Goal: Information Seeking & Learning: Learn about a topic

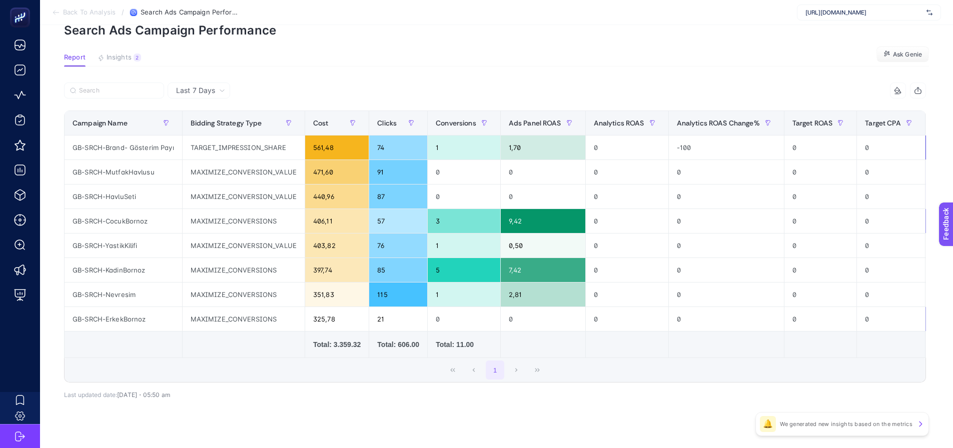
click at [705, 41] on article "Add to favorites false Notify me Share Create project Search Ads Campaign Perfo…" at bounding box center [496, 219] width 913 height 488
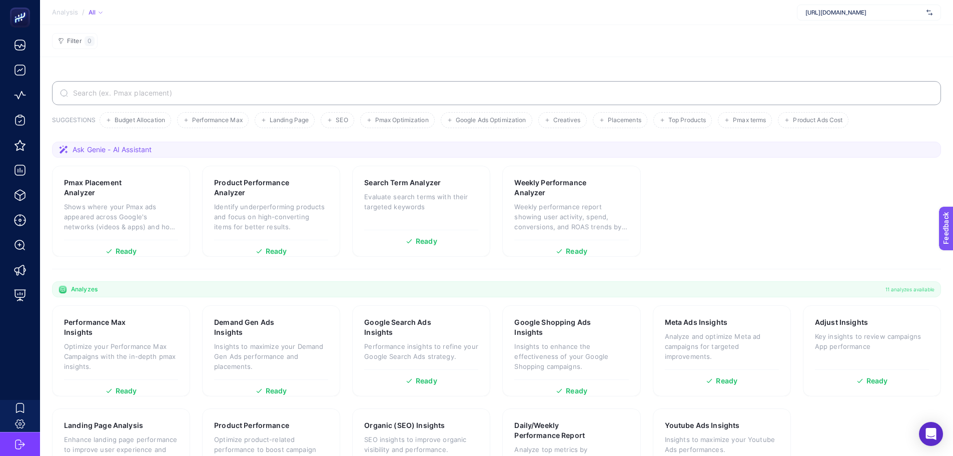
click at [199, 64] on section "SUGGESTIONS Budget Allocation Performance Max Landing Page SEO Pmax Optimizatio…" at bounding box center [496, 284] width 913 height 454
click at [223, 60] on section "SUGGESTIONS Budget Allocation Performance Max Landing Page SEO Pmax Optimizatio…" at bounding box center [496, 284] width 913 height 454
click at [222, 43] on section "Filter 0" at bounding box center [496, 41] width 913 height 32
click at [194, 177] on section "Pmax Placement Analyzer Shows where your Pmax ads appeared across Google's netw…" at bounding box center [496, 211] width 889 height 91
click at [199, 202] on section "Pmax Placement Analyzer Shows where your Pmax ads appeared across Google's netw…" at bounding box center [496, 211] width 889 height 91
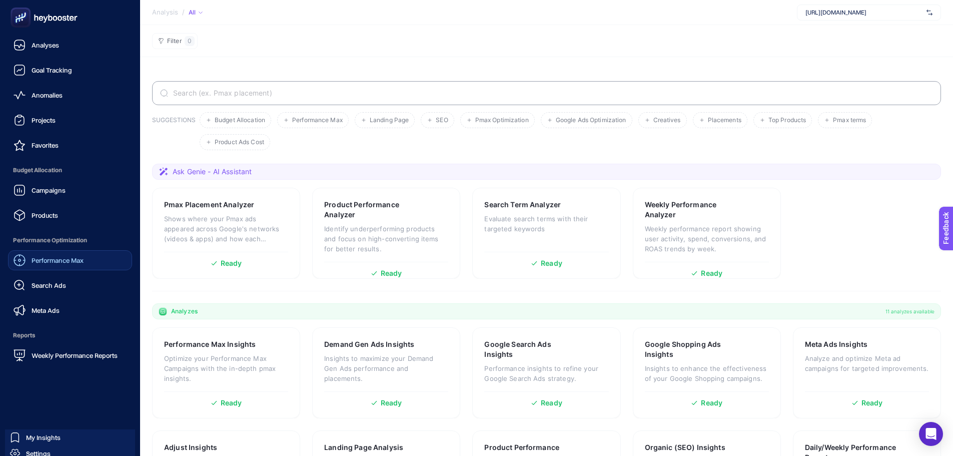
click at [39, 259] on span "Performance Max" at bounding box center [58, 260] width 52 height 8
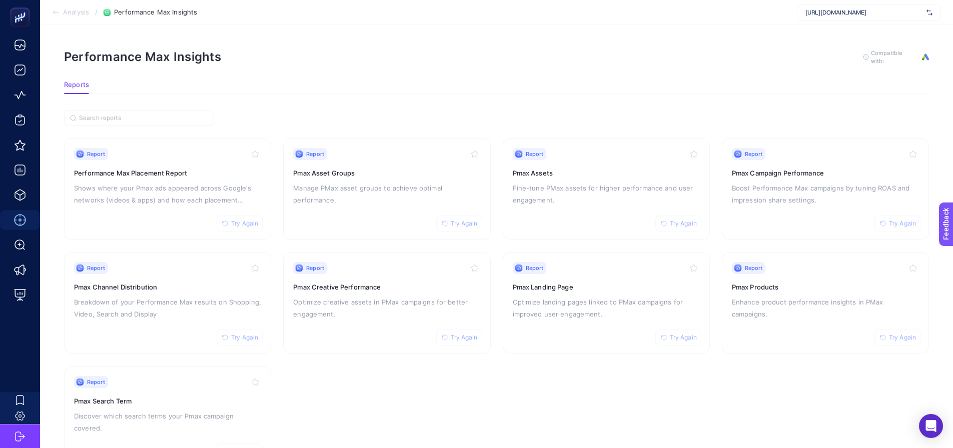
drag, startPoint x: 814, startPoint y: 14, endPoint x: 817, endPoint y: 5, distance: 10.1
click at [814, 12] on span "https://greenblack.com.tr" at bounding box center [863, 13] width 117 height 8
type input "alba"
click at [834, 35] on span "https://www.albashop.com.tr/" at bounding box center [835, 33] width 61 height 8
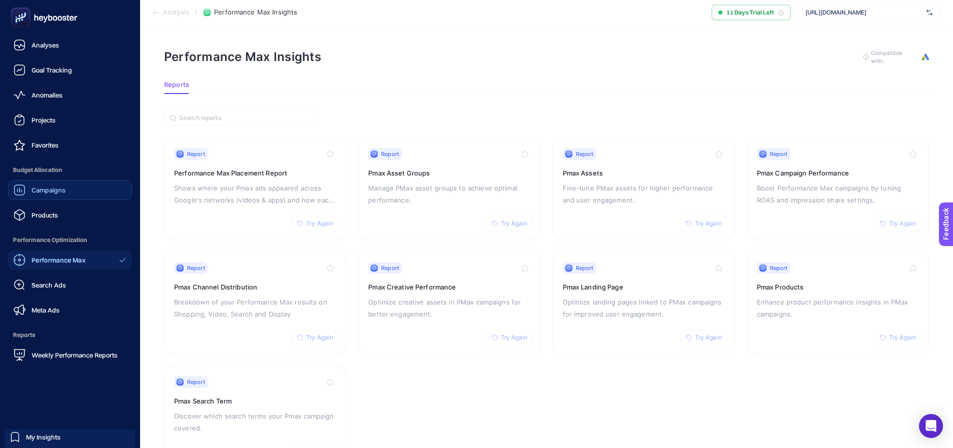
click at [45, 185] on div "Campaigns" at bounding box center [40, 190] width 52 height 12
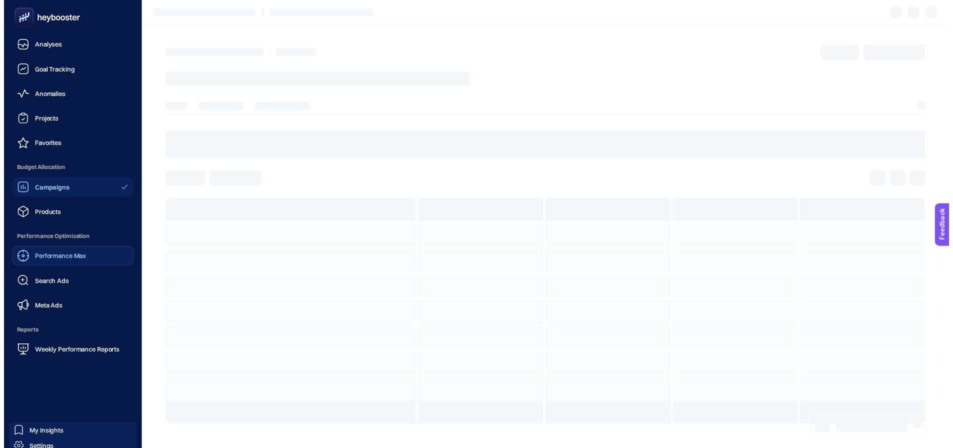
scroll to position [30, 0]
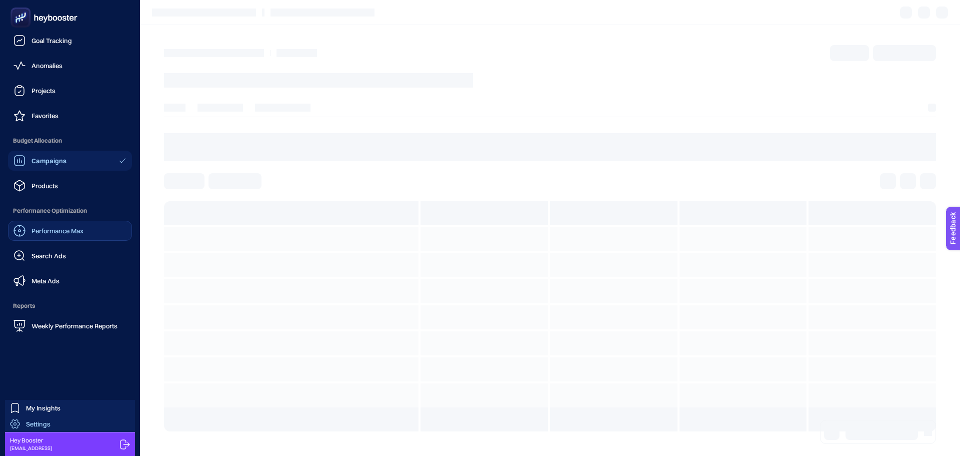
click at [67, 424] on link "Settings" at bounding box center [70, 424] width 130 height 16
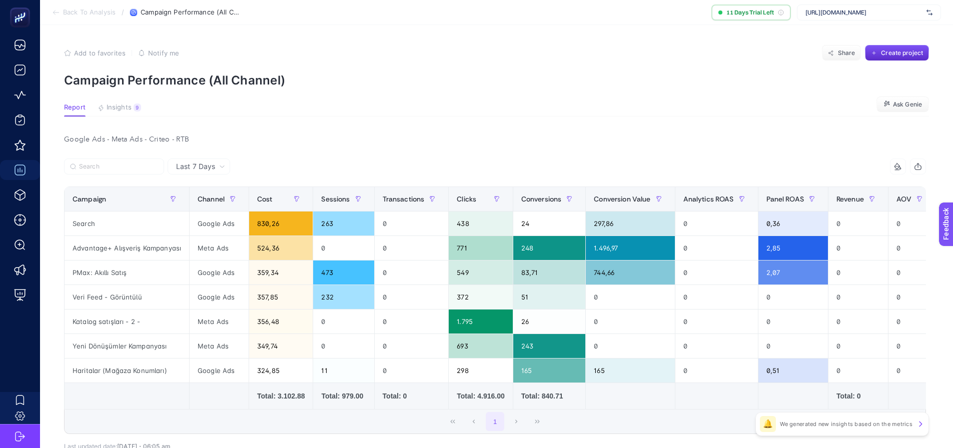
click at [194, 154] on div "Google Ads - Meta Ads - Criteo - RTB Last 7 Days 10 items selected Campaign Cha…" at bounding box center [495, 314] width 878 height 362
click at [196, 170] on span "Last 7 Days" at bounding box center [195, 167] width 39 height 10
click at [197, 204] on li "Last 30 Days" at bounding box center [199, 206] width 57 height 18
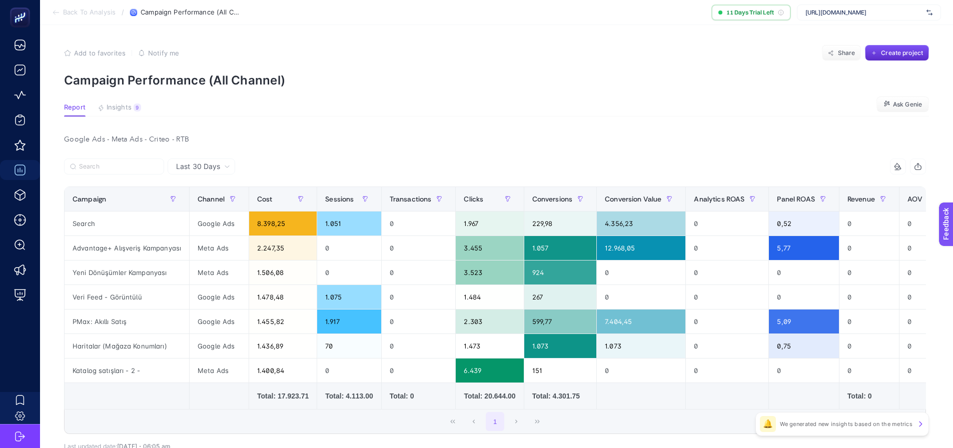
click at [417, 135] on div "Google Ads - Meta Ads - Criteo - RTB" at bounding box center [495, 140] width 878 height 14
click at [193, 164] on span "Last 30 Days" at bounding box center [198, 167] width 44 height 10
drag, startPoint x: 195, startPoint y: 187, endPoint x: 444, endPoint y: 122, distance: 257.2
click at [195, 197] on li "Last 7 Days" at bounding box center [202, 206] width 62 height 18
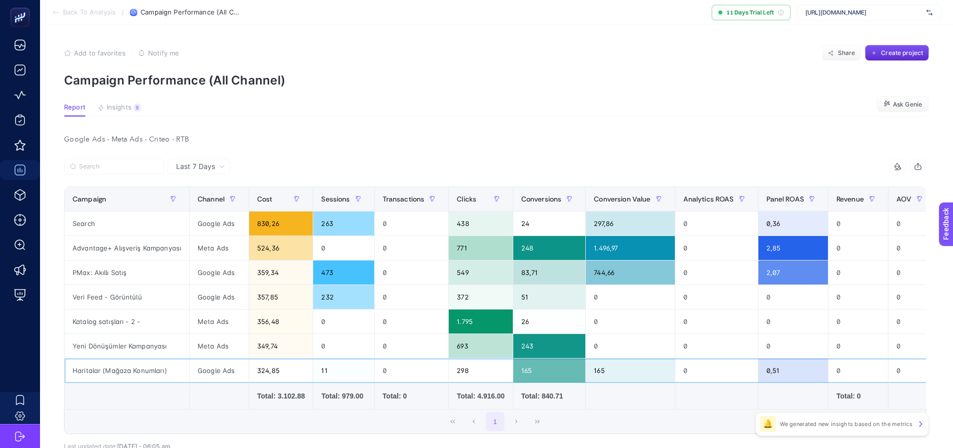
click at [163, 370] on div "Haritalar (Mağaza Konumları)" at bounding box center [127, 371] width 125 height 24
click at [174, 368] on div "Haritalar (Mağaza Konumları)" at bounding box center [127, 371] width 125 height 24
click at [173, 349] on div "Yeni Dönüşümler Kampanyası" at bounding box center [127, 346] width 125 height 24
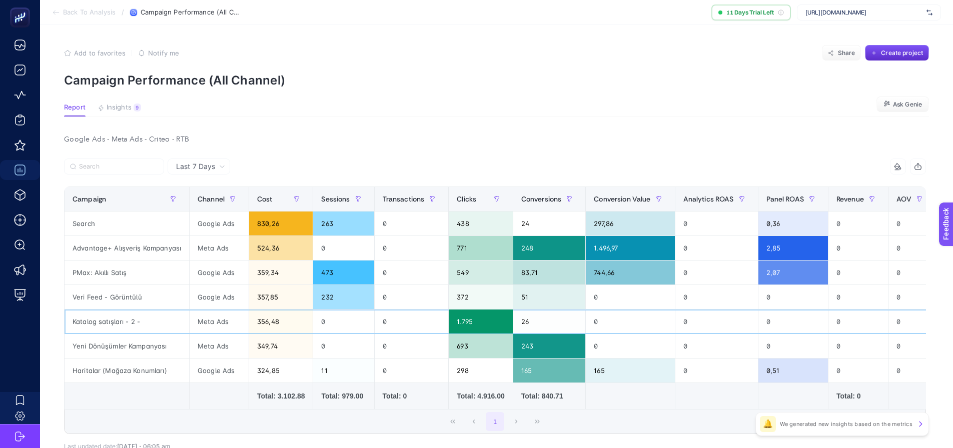
click at [171, 319] on div "Katalog satışları - 2 -" at bounding box center [127, 322] width 125 height 24
click at [171, 294] on div "Veri Feed - Görüntülü" at bounding box center [127, 297] width 125 height 24
click at [171, 269] on div "PMax: Akıllı Satış" at bounding box center [127, 273] width 125 height 24
click at [170, 244] on div "Advantage+ Alışveriş Kampanyası" at bounding box center [127, 248] width 125 height 24
click at [168, 225] on div "Search" at bounding box center [127, 224] width 125 height 24
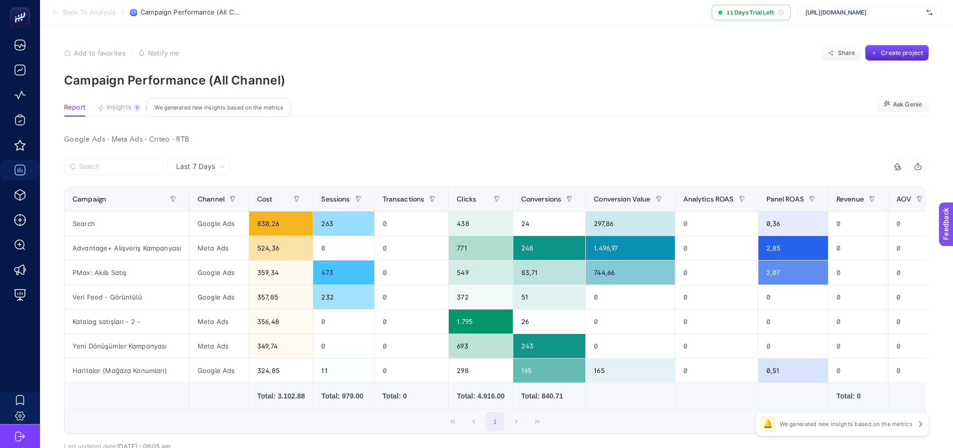
click at [123, 109] on span "Insights" at bounding box center [119, 108] width 25 height 8
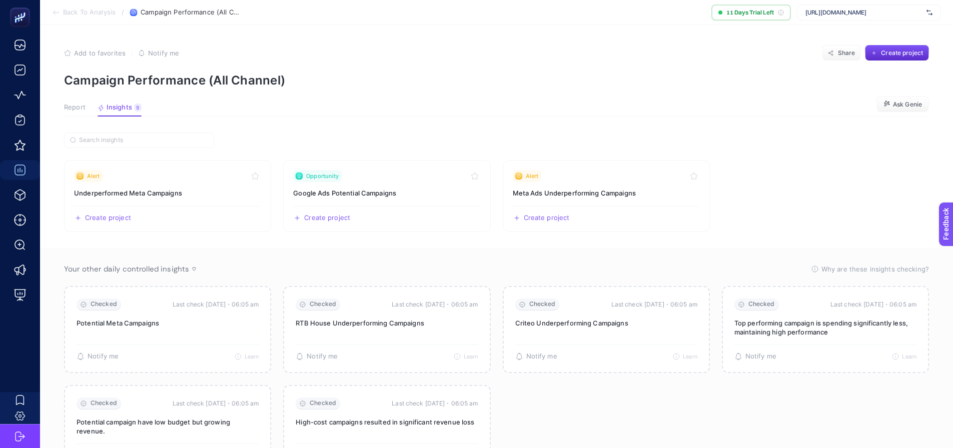
click at [78, 110] on span "Report" at bounding box center [75, 108] width 22 height 8
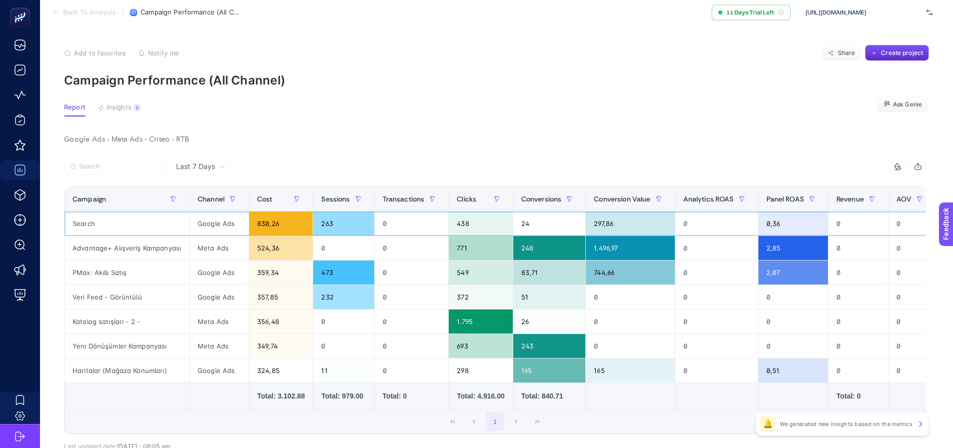
click at [94, 233] on div "Search" at bounding box center [127, 224] width 125 height 24
click at [431, 118] on article "Add to favorites false Notify me Share Create project Campaign Performance (All…" at bounding box center [496, 269] width 913 height 489
click at [432, 74] on p "Campaign Performance (All Channel)" at bounding box center [496, 80] width 865 height 15
click at [828, 11] on span "https://www.albashop.com.tr/" at bounding box center [863, 13] width 117 height 8
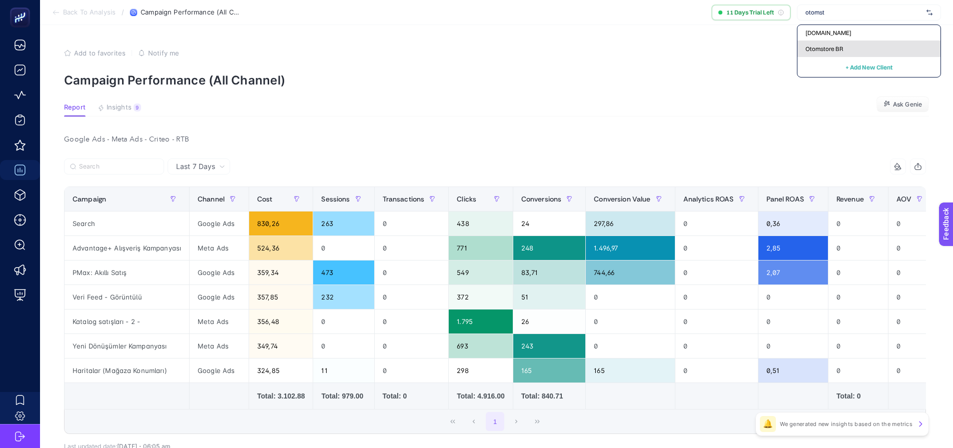
type input "otomst"
click at [813, 51] on span "Otomstore BR" at bounding box center [824, 49] width 38 height 8
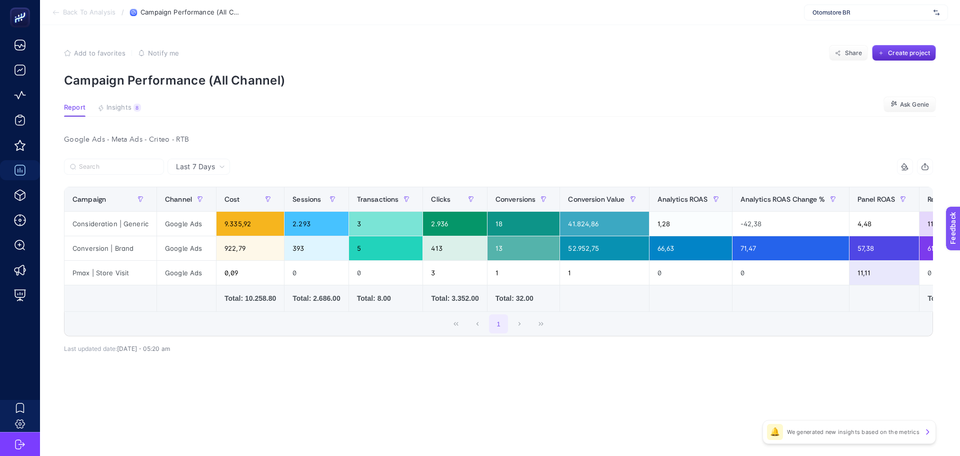
click at [286, 109] on section "Report Insights 8 We generated new insights based on the metrics Ask Genie" at bounding box center [500, 110] width 872 height 13
click at [125, 107] on span "Insights" at bounding box center [119, 108] width 25 height 8
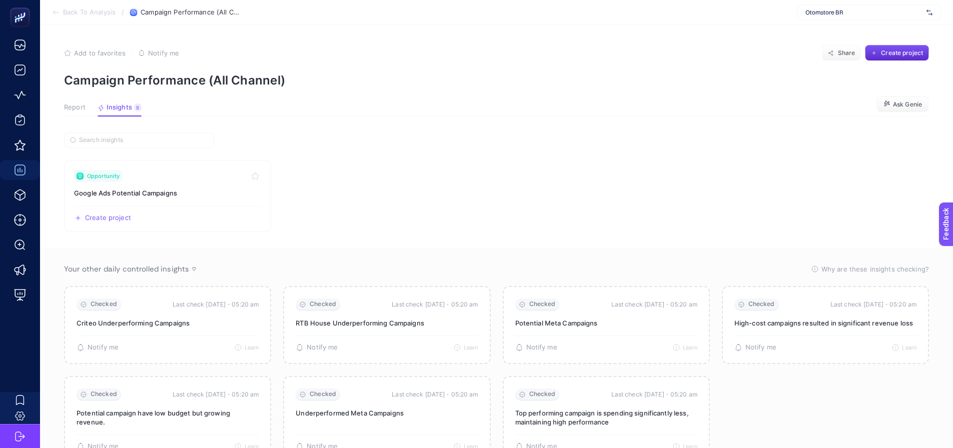
click at [70, 104] on span "Report" at bounding box center [75, 108] width 22 height 8
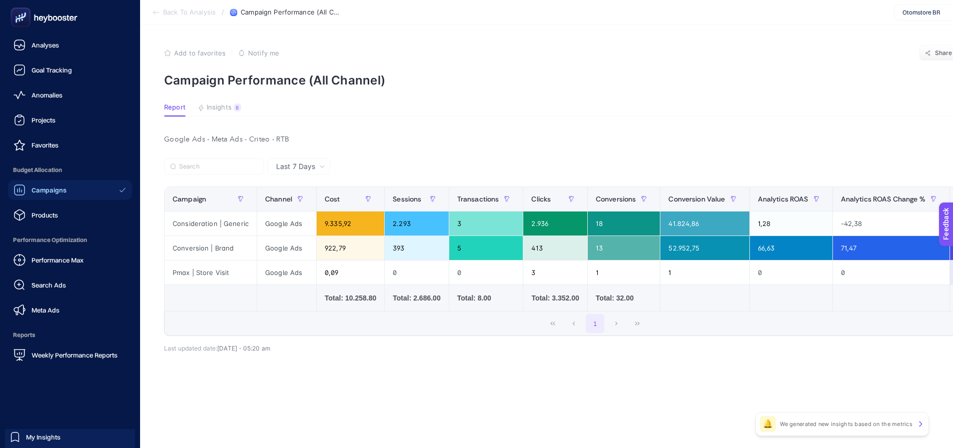
click at [33, 188] on span "Campaigns" at bounding box center [49, 190] width 35 height 8
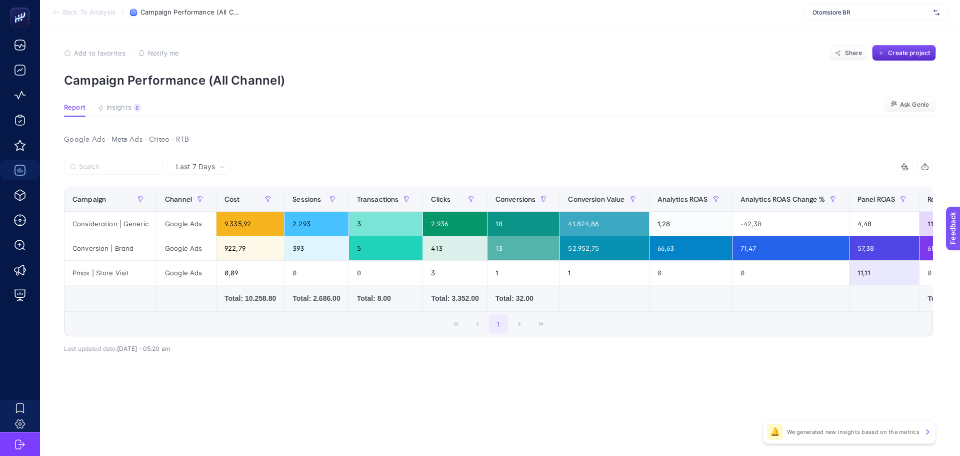
click at [511, 24] on section "Back To Analysis / Campaign Performance (All Channel) Otomstore BR" at bounding box center [500, 12] width 920 height 25
click at [834, 14] on span "Otomstore BR" at bounding box center [871, 13] width 117 height 8
type input "eofis"
click at [820, 25] on div "eOfis" at bounding box center [876, 33] width 143 height 16
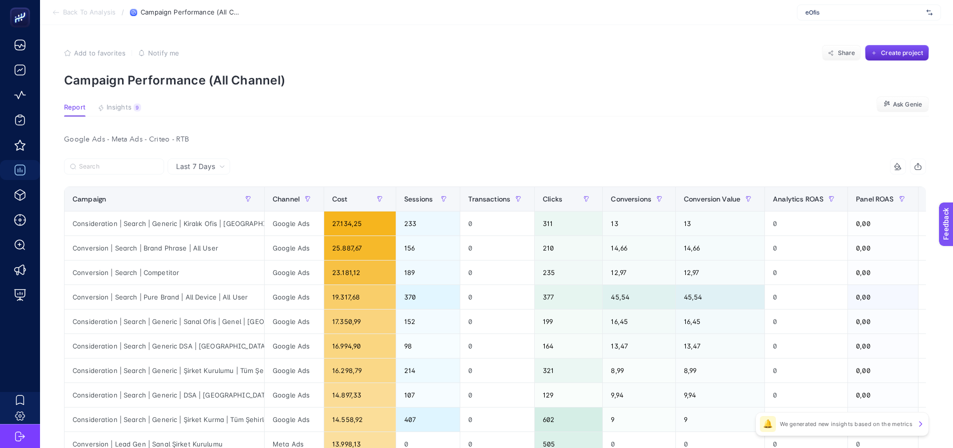
click at [841, 16] on span "eOfis" at bounding box center [863, 13] width 117 height 8
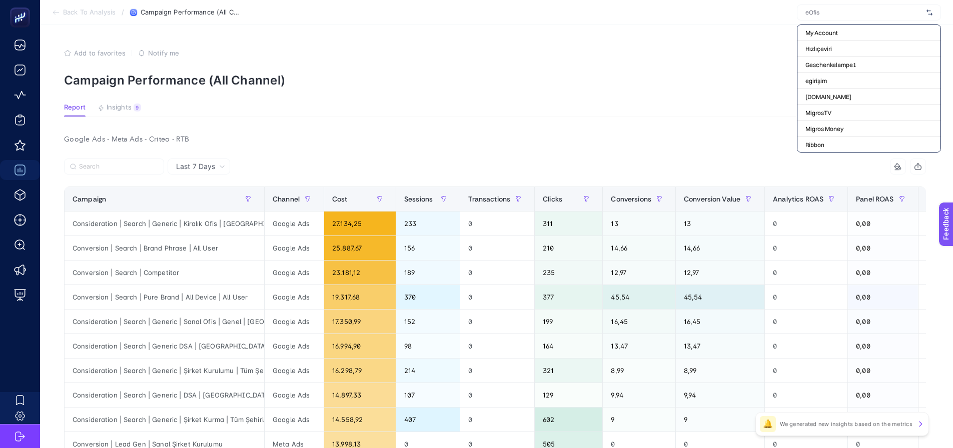
click at [729, 12] on section "Back To Analysis / Campaign Performance (All Channel) My Account Hızlıçeviri Ge…" at bounding box center [496, 12] width 913 height 25
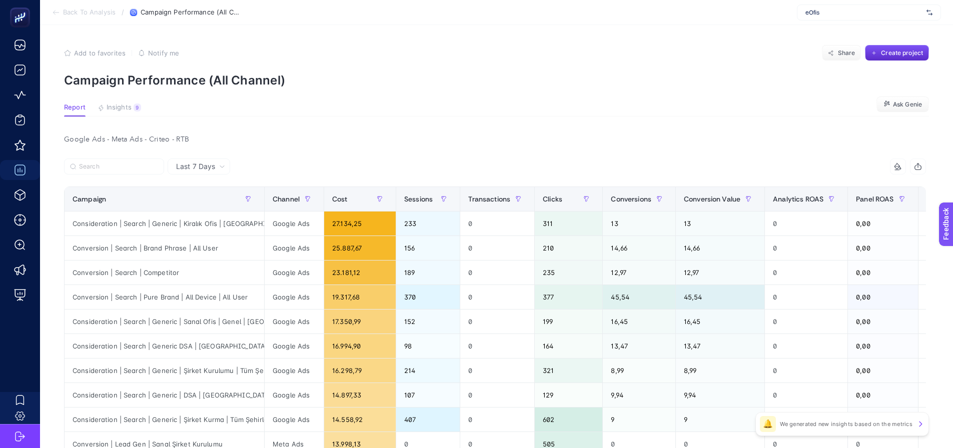
click at [558, 94] on article "Add to favorites false Notify me Share Create project Campaign Performance (All…" at bounding box center [496, 429] width 913 height 808
click at [486, 22] on section "Back To Analysis / Campaign Performance (All Channel) eOfis" at bounding box center [496, 12] width 913 height 25
click at [527, 27] on article "Add to favorites false Notify me Share Create project Campaign Performance (All…" at bounding box center [496, 429] width 913 height 808
click at [521, 21] on section "Back To Analysis / Campaign Performance (All Channel) eOfis" at bounding box center [496, 12] width 913 height 25
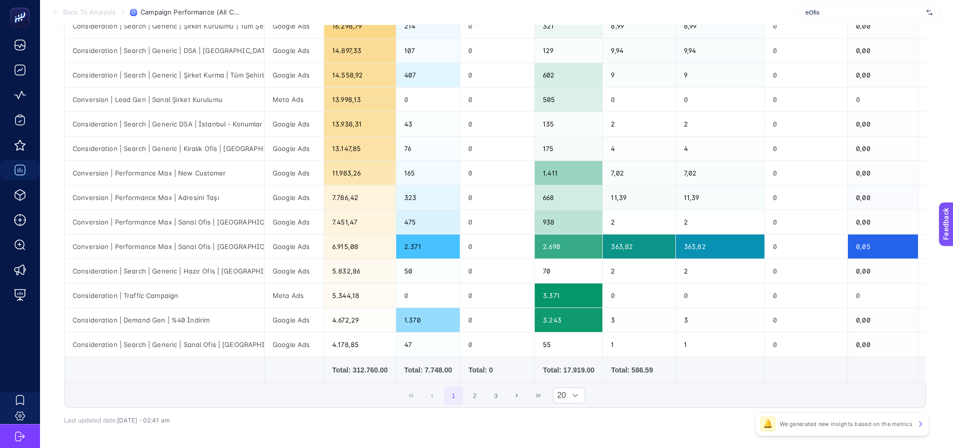
scroll to position [350, 0]
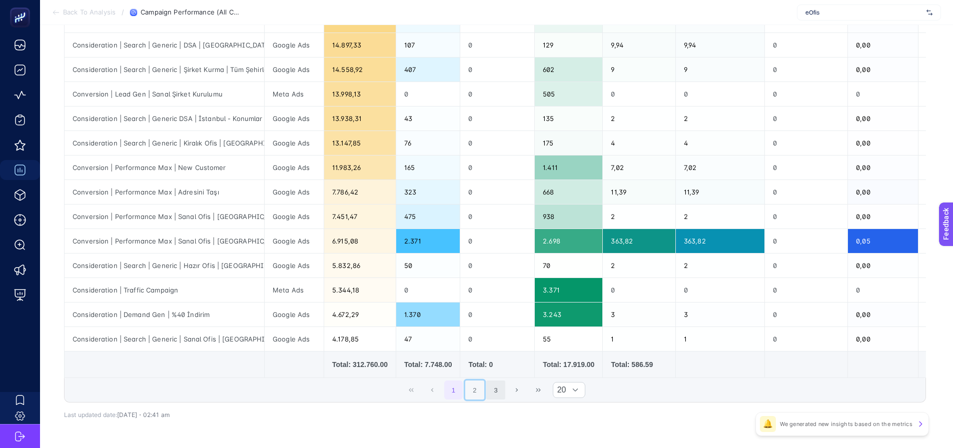
click at [477, 400] on button "2" at bounding box center [474, 390] width 19 height 19
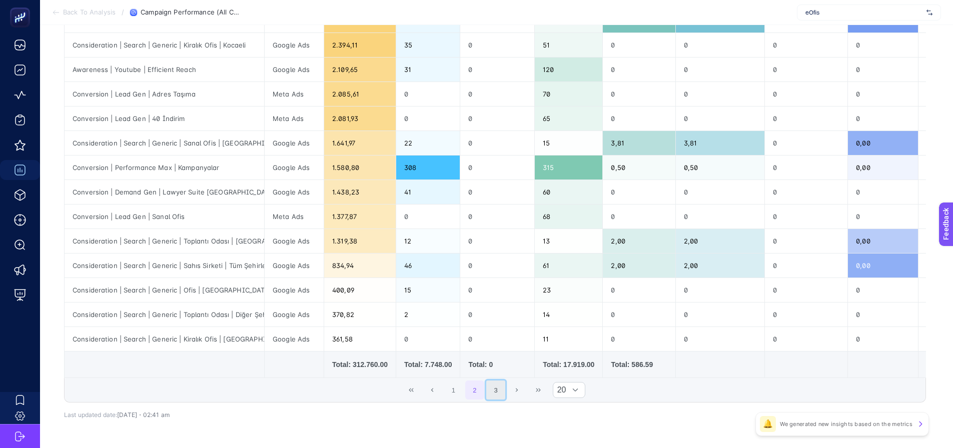
click at [501, 391] on button "3" at bounding box center [495, 390] width 19 height 19
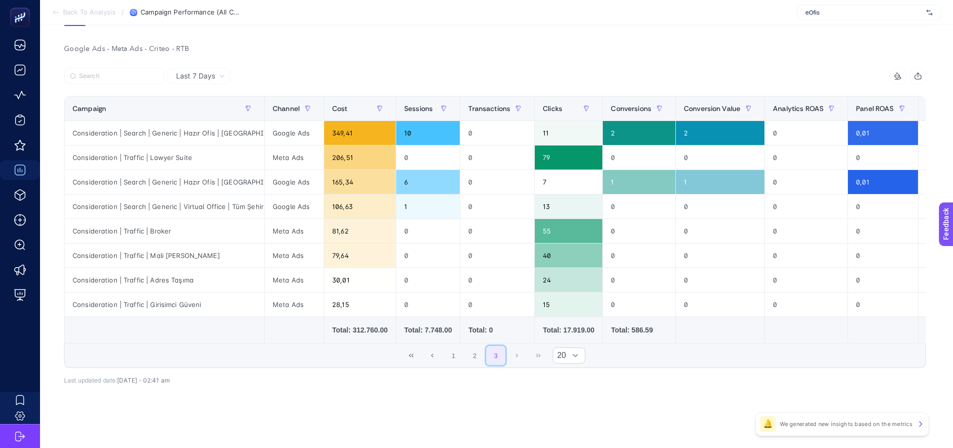
scroll to position [95, 0]
click at [463, 351] on button "1" at bounding box center [453, 355] width 19 height 19
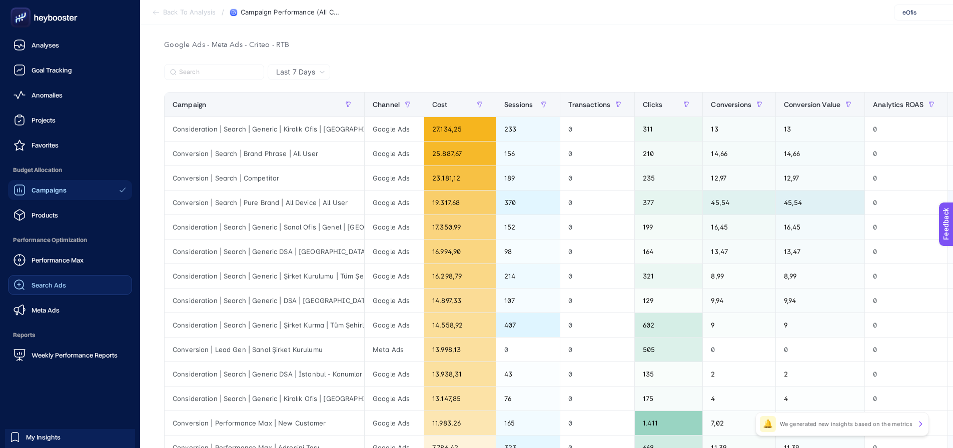
click at [38, 284] on span "Search Ads" at bounding box center [49, 285] width 35 height 8
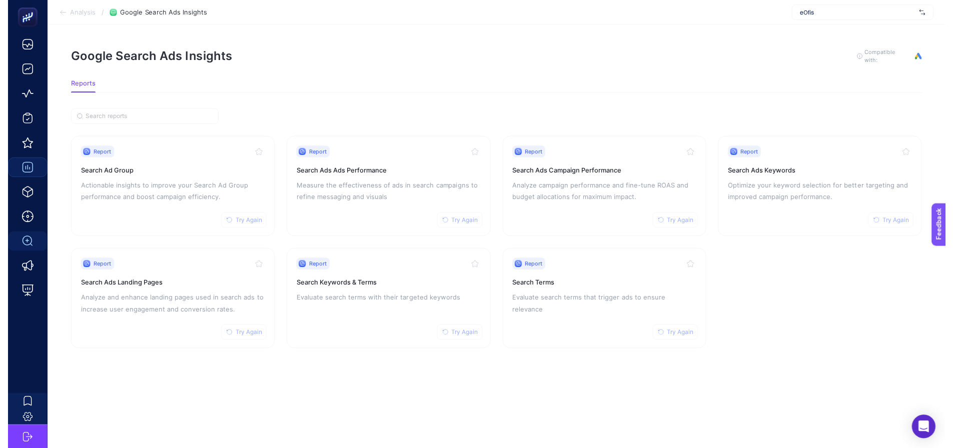
scroll to position [8, 0]
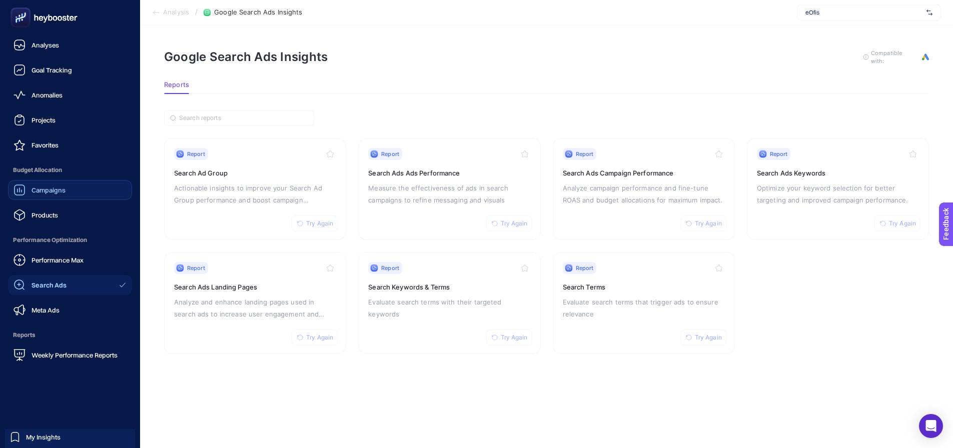
click at [22, 186] on icon at bounding box center [20, 190] width 12 height 12
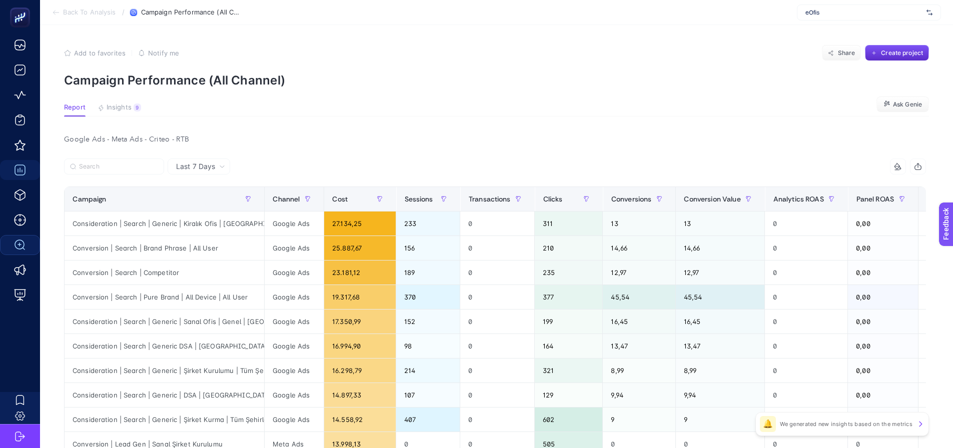
click at [413, 81] on p "Campaign Performance (All Channel)" at bounding box center [496, 80] width 865 height 15
click at [808, 12] on div "eOfis" at bounding box center [869, 13] width 144 height 16
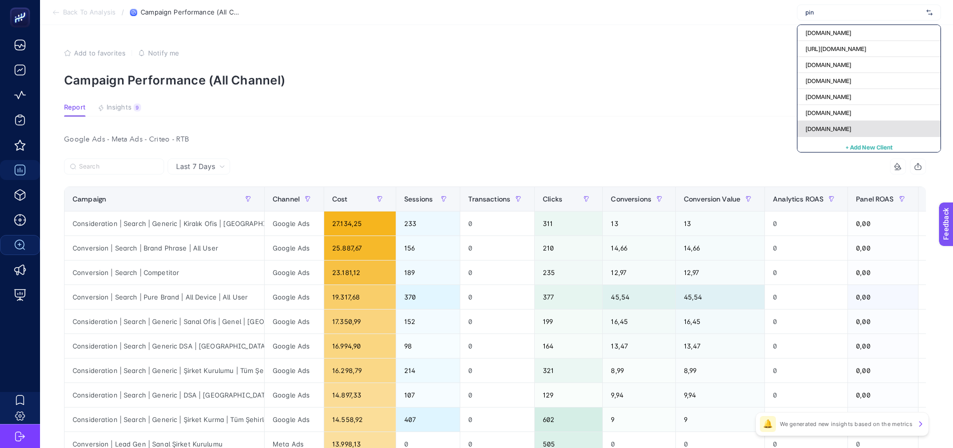
type input "pin"
click at [828, 127] on span "pinaronline.com" at bounding box center [828, 129] width 46 height 8
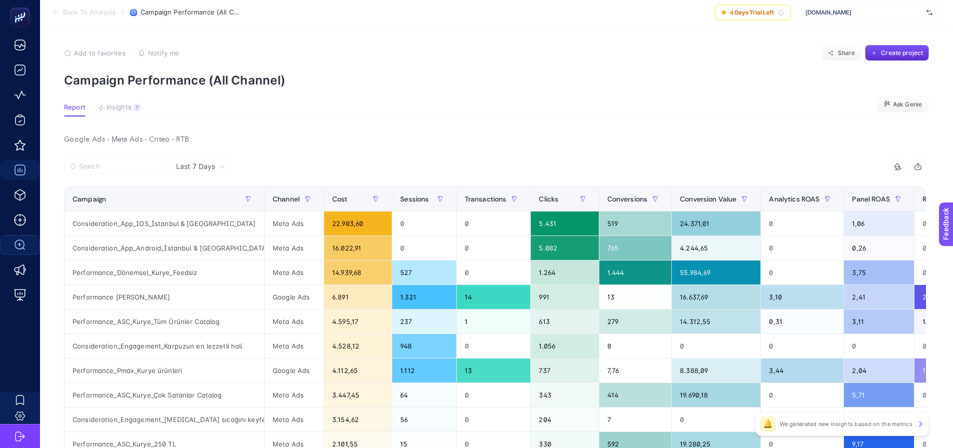
scroll to position [50, 0]
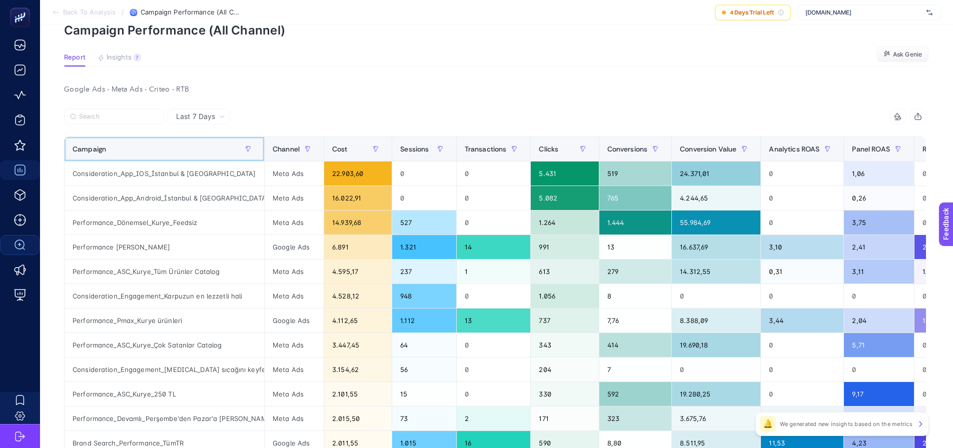
click at [141, 153] on div "Campaign" at bounding box center [165, 149] width 184 height 16
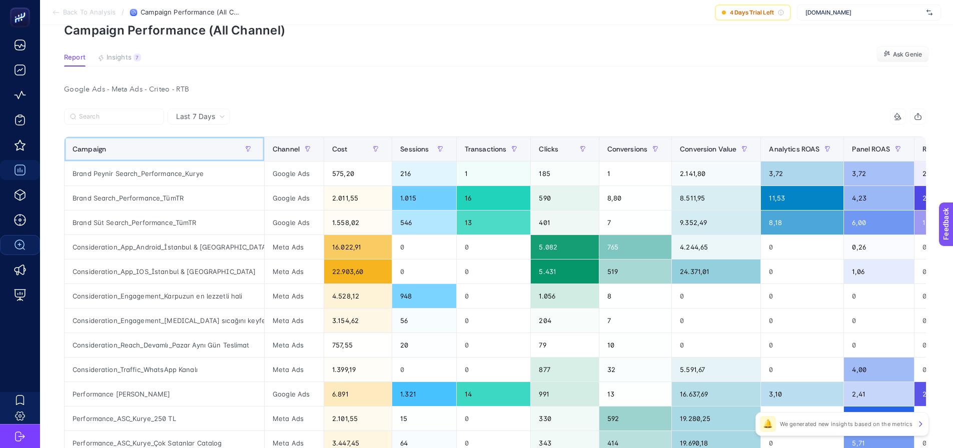
click at [165, 153] on div "Campaign" at bounding box center [165, 149] width 184 height 16
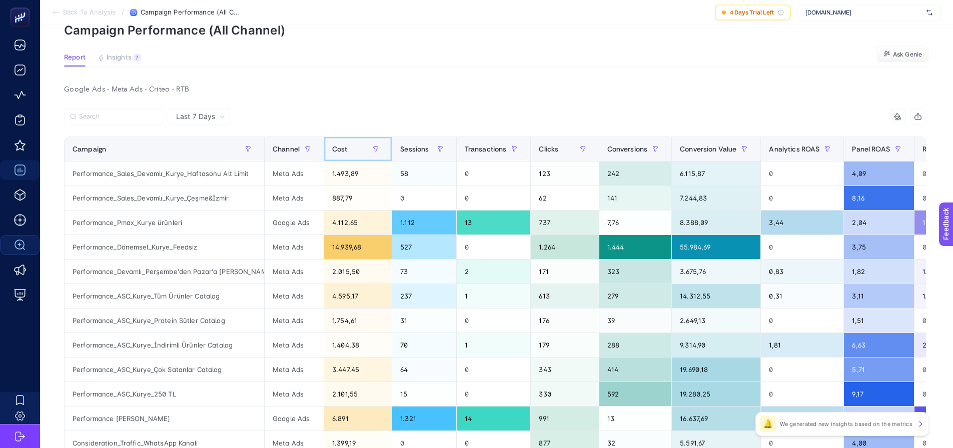
click at [344, 145] on span "Cost" at bounding box center [340, 149] width 16 height 8
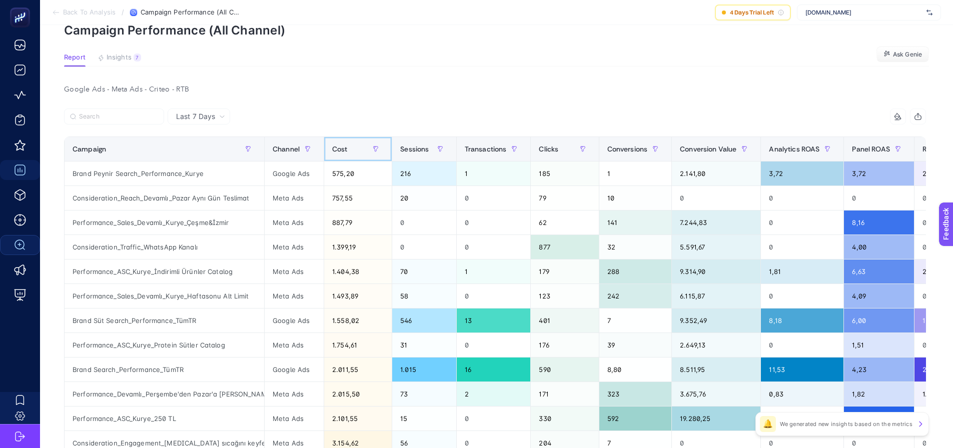
click at [346, 145] on span "Cost" at bounding box center [340, 149] width 16 height 8
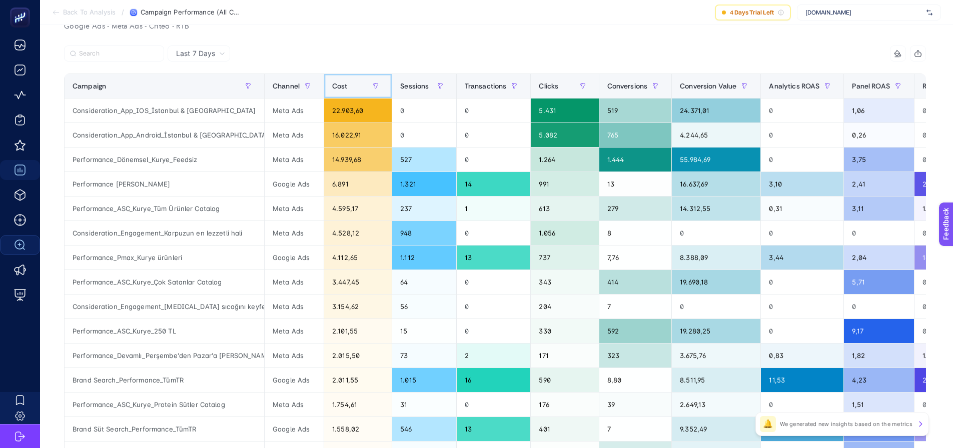
scroll to position [100, 0]
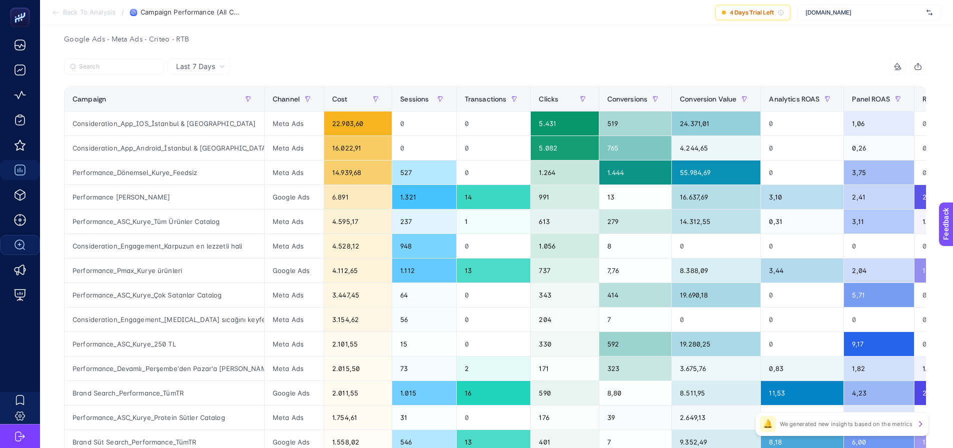
click at [470, 49] on div "Google Ads - Meta Ads - Criteo - RTB Last 7 Days 10 items selected Campaign Cha…" at bounding box center [495, 373] width 878 height 680
click at [760, 8] on div "4 Days Trial Left" at bounding box center [753, 13] width 76 height 16
click at [784, 14] on icon at bounding box center [781, 13] width 6 height 6
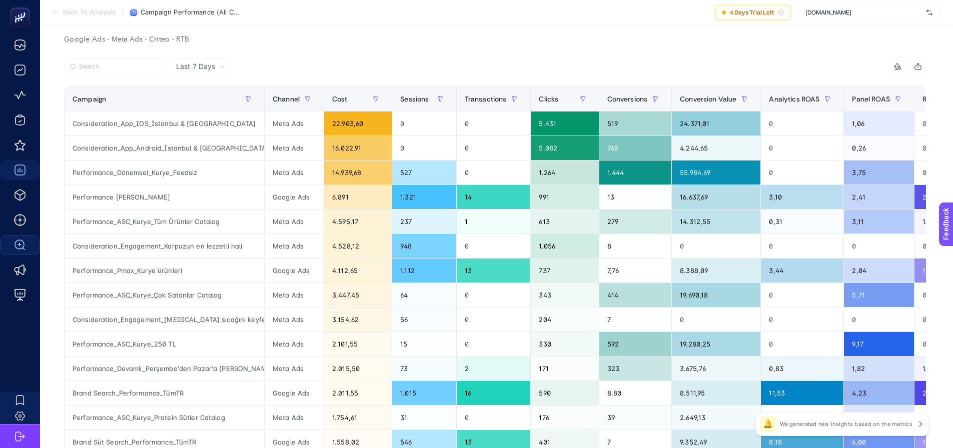
click at [632, 9] on section "Back To Analysis / Campaign Performance (All Channel) 4 Days Trial Left pinaron…" at bounding box center [496, 12] width 913 height 25
click at [818, 11] on span "pinaronline.com" at bounding box center [863, 13] width 117 height 8
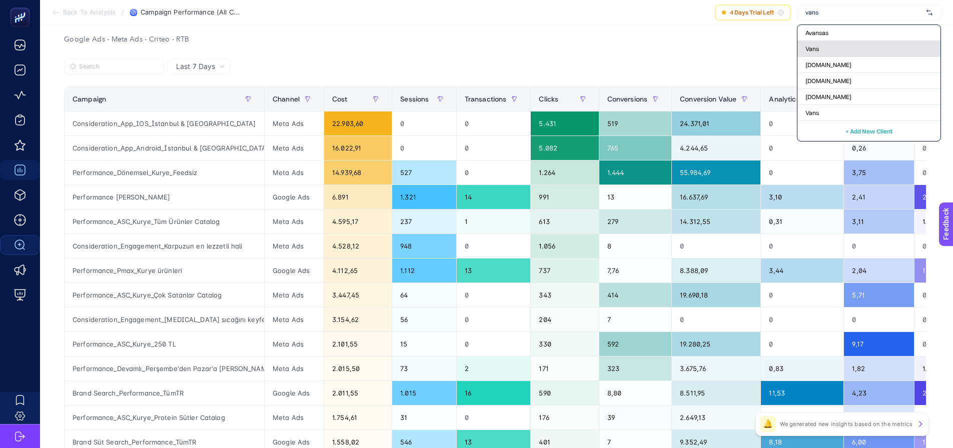
type input "vans"
click at [838, 57] on div "Vans" at bounding box center [868, 65] width 143 height 16
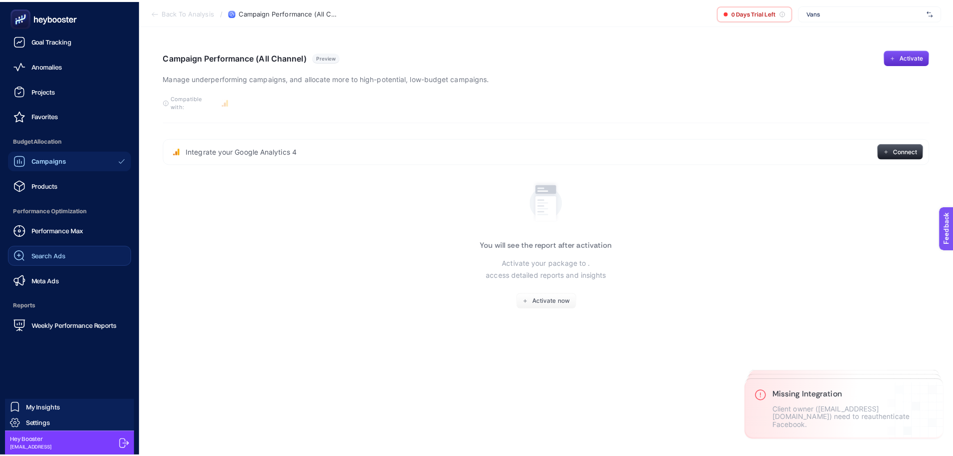
scroll to position [0, 0]
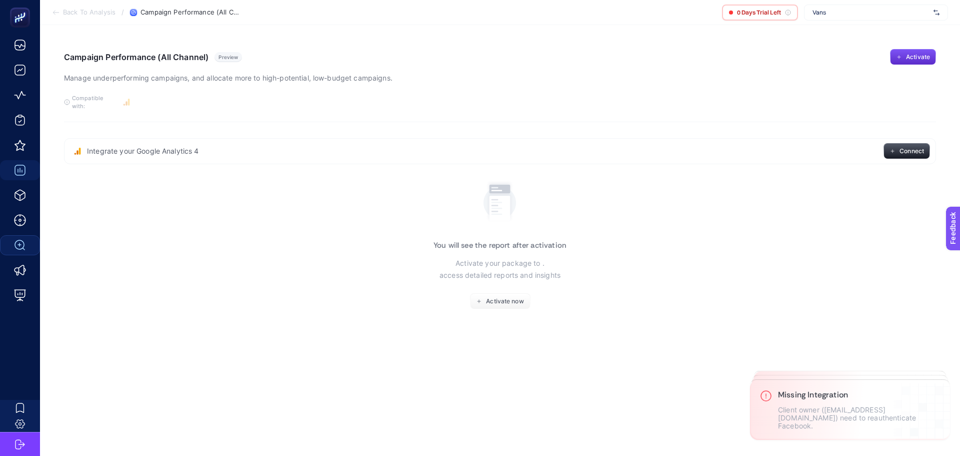
click at [823, 14] on span "Vans" at bounding box center [871, 13] width 117 height 8
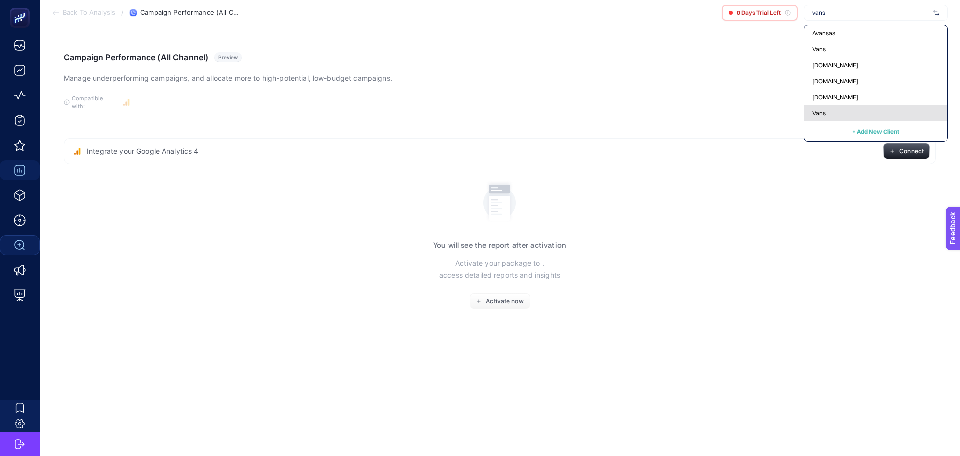
type input "vans"
click at [830, 112] on div "Vans" at bounding box center [876, 113] width 143 height 16
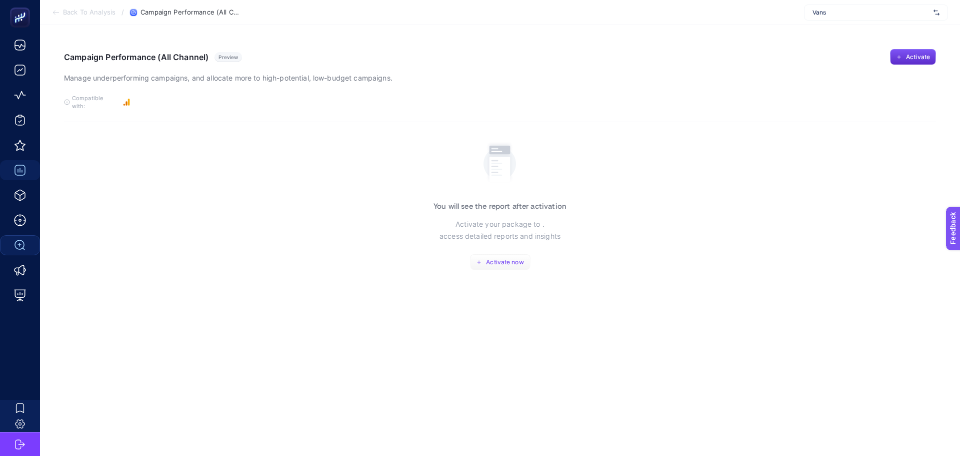
click at [494, 261] on button "Activate now" at bounding box center [500, 262] width 61 height 16
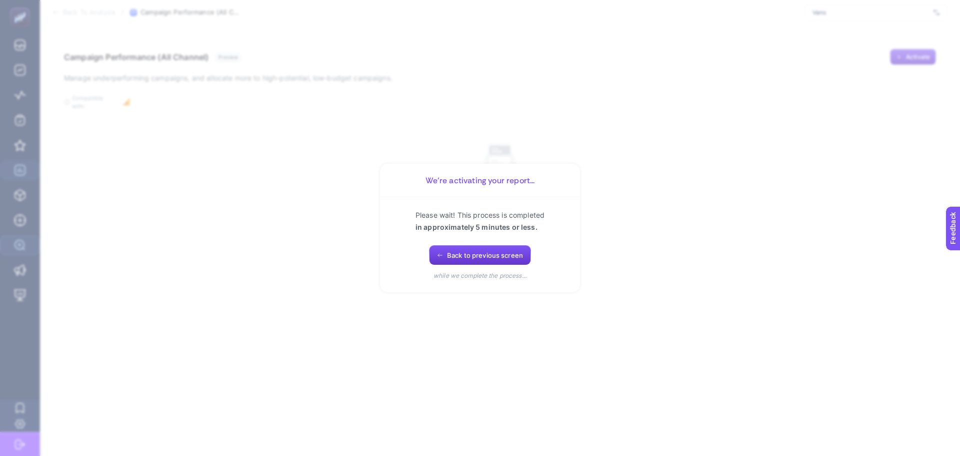
click at [432, 254] on button "Back to previous screen" at bounding box center [480, 255] width 102 height 20
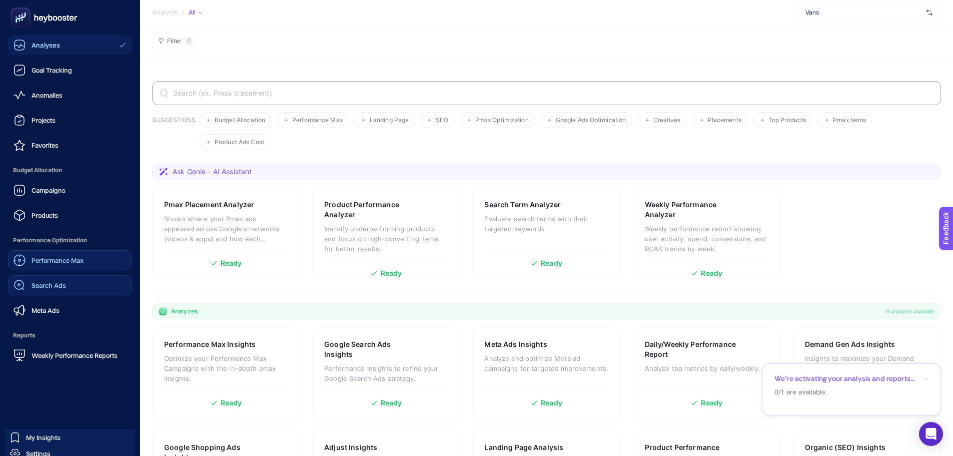
click at [51, 263] on span "Performance Max" at bounding box center [58, 260] width 52 height 8
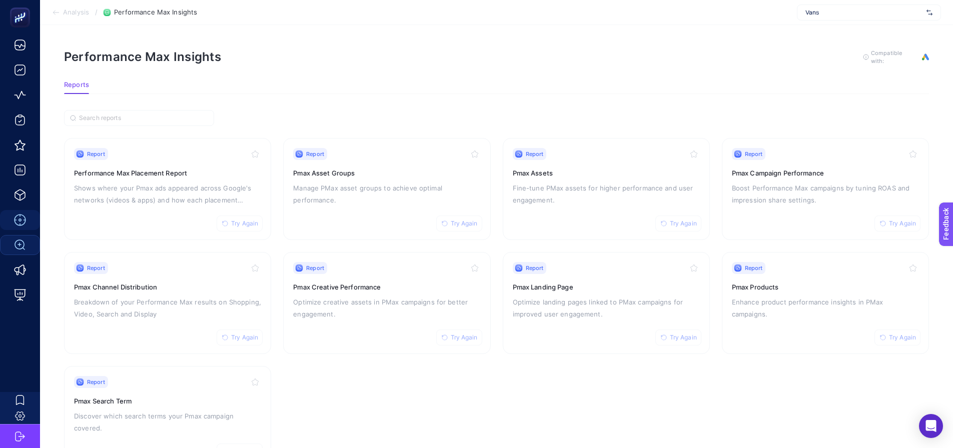
click at [721, 242] on section "Report Try Again Performance Max Placement Report Shows where your Pmax ads app…" at bounding box center [496, 303] width 865 height 330
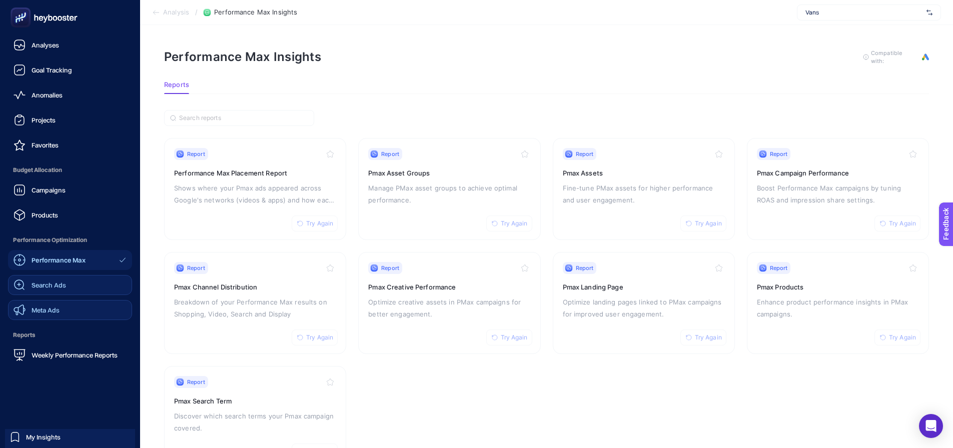
click at [56, 313] on span "Meta Ads" at bounding box center [46, 310] width 28 height 8
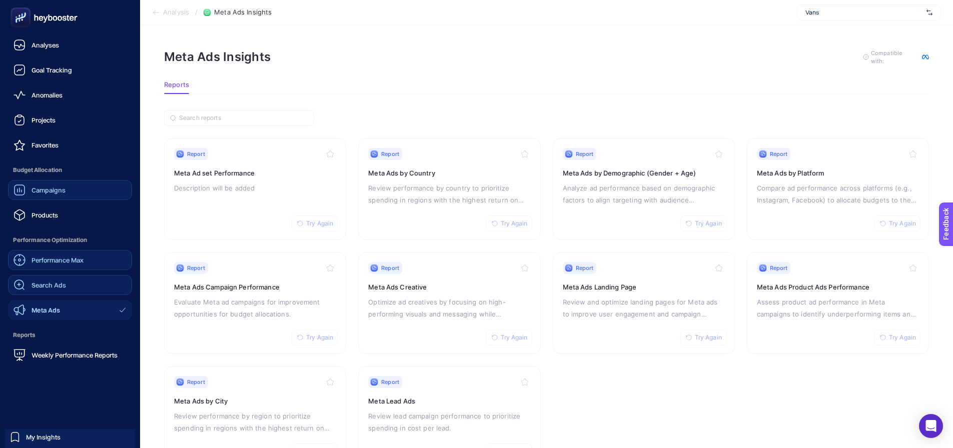
click at [43, 191] on span "Campaigns" at bounding box center [49, 190] width 34 height 8
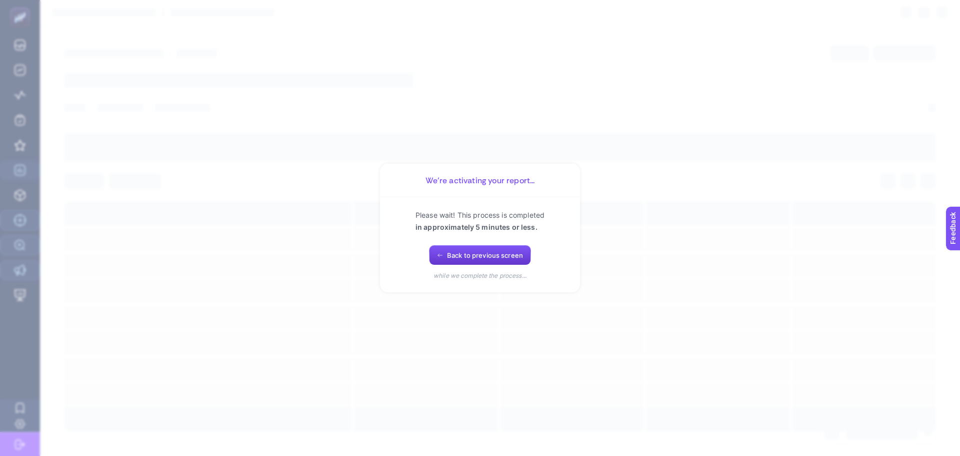
click at [458, 252] on span "Back to previous screen" at bounding box center [485, 255] width 76 height 8
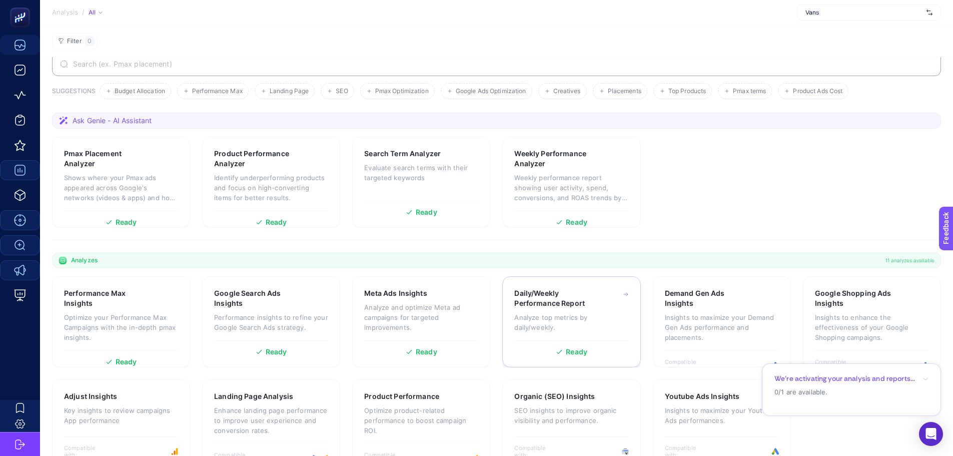
scroll to position [56, 0]
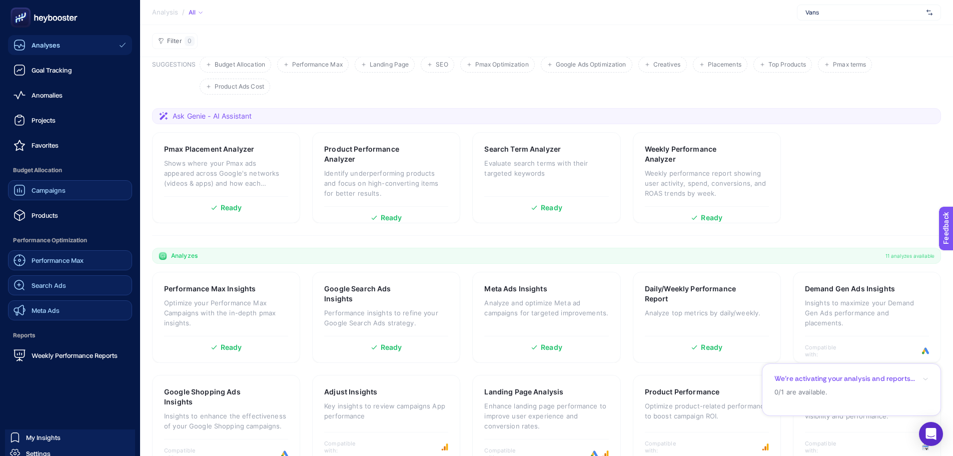
click at [30, 188] on div "Campaigns" at bounding box center [40, 190] width 52 height 12
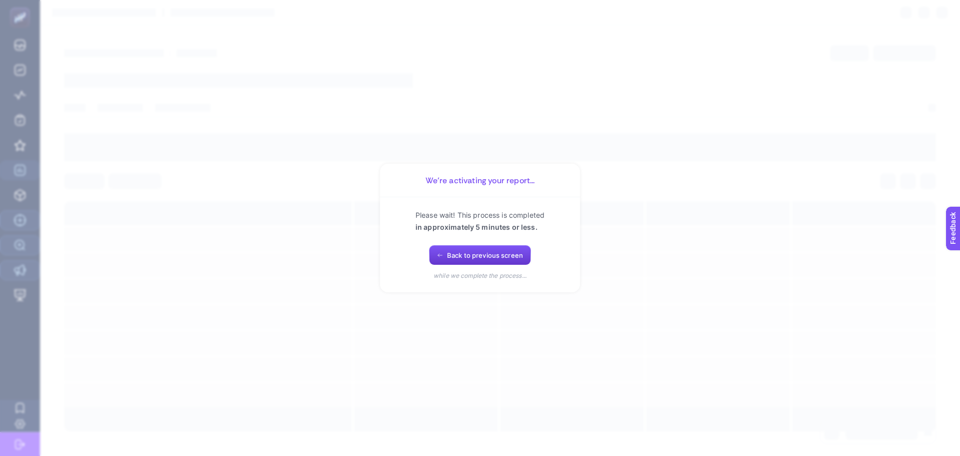
click at [458, 264] on button "Back to previous screen" at bounding box center [480, 255] width 102 height 20
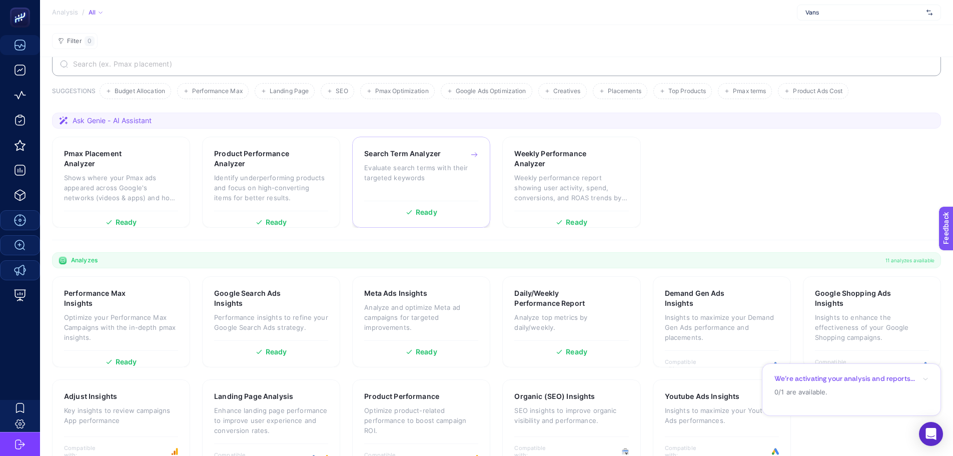
scroll to position [56, 0]
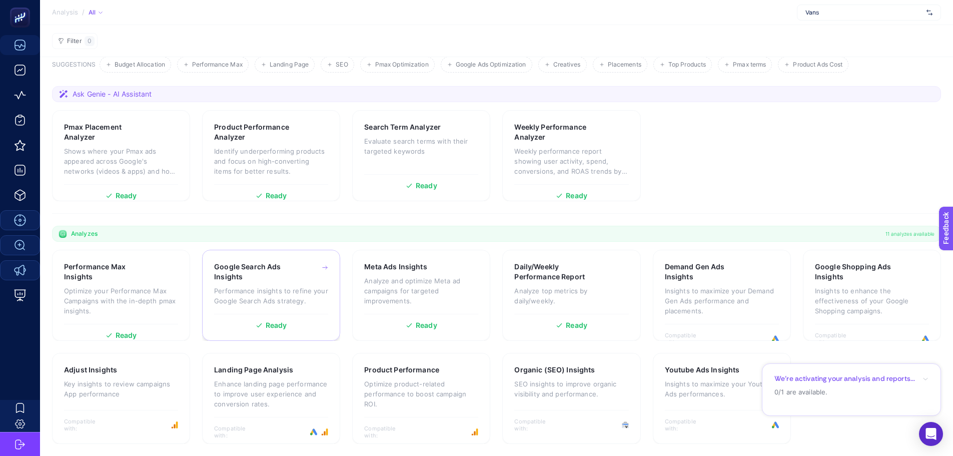
click at [298, 278] on div "Google Search Ads Insights" at bounding box center [271, 272] width 114 height 20
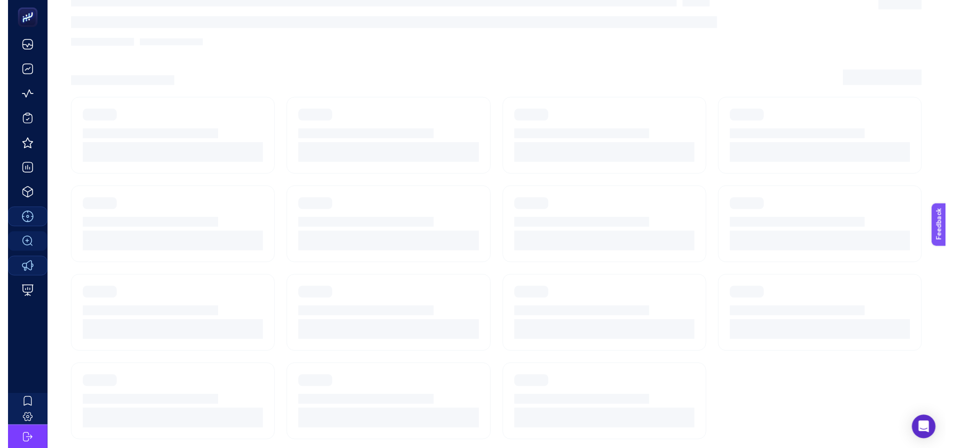
scroll to position [8, 0]
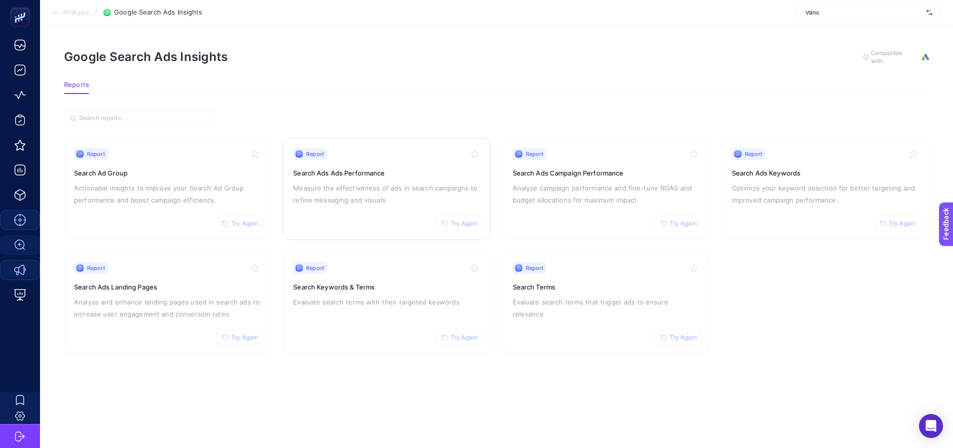
click at [390, 182] on p "Measure the effectiveness of ads in search campaigns to refine messaging and vi…" at bounding box center [386, 194] width 187 height 24
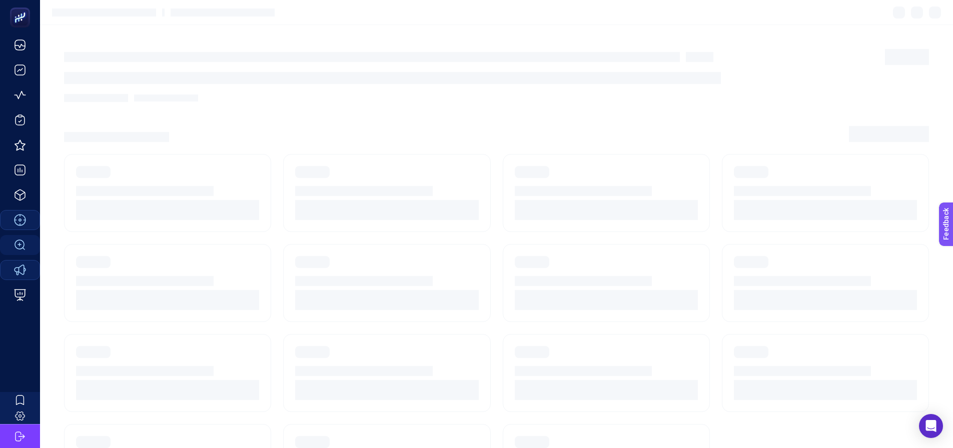
scroll to position [8, 0]
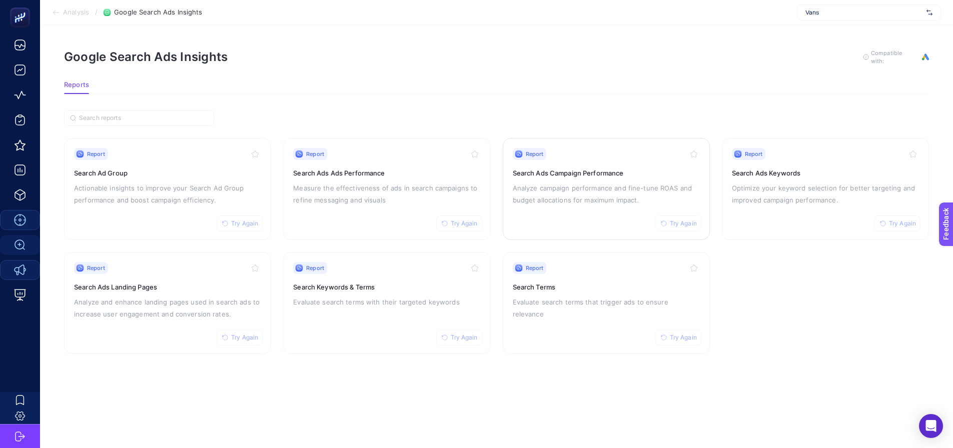
click at [553, 191] on p "Analyze campaign performance and fine-tune ROAS and budget allocations for maxi…" at bounding box center [606, 194] width 187 height 24
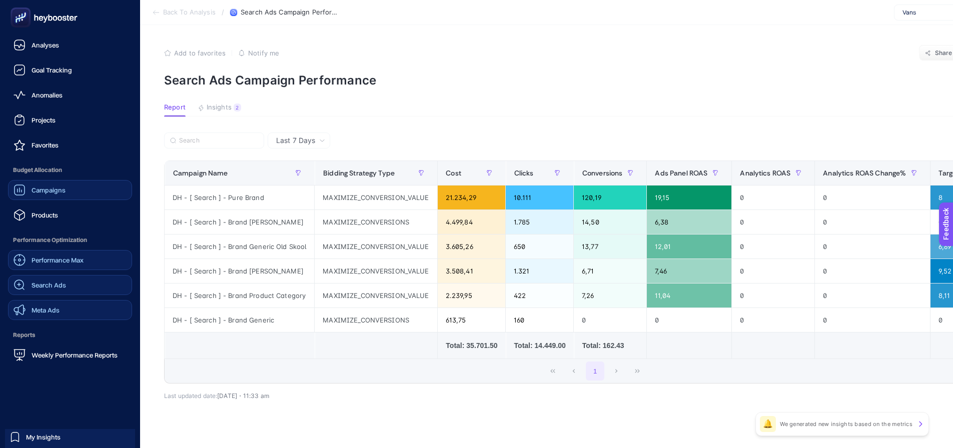
click at [41, 185] on div "Campaigns" at bounding box center [40, 190] width 52 height 12
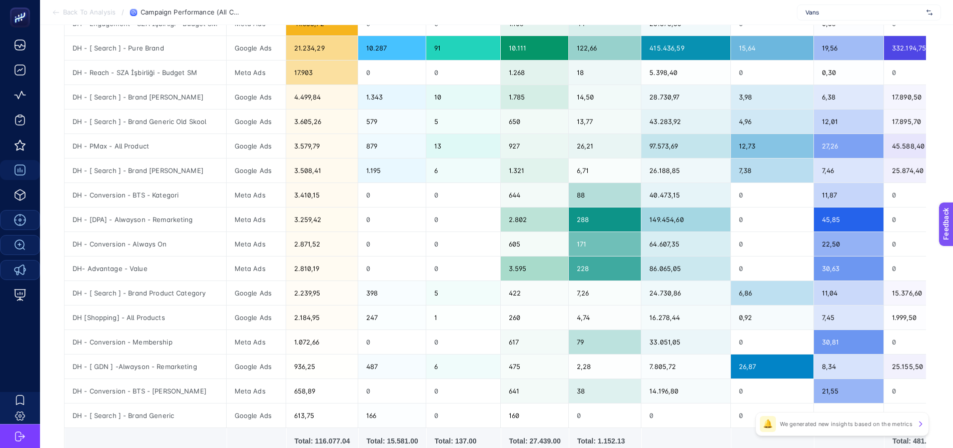
scroll to position [150, 0]
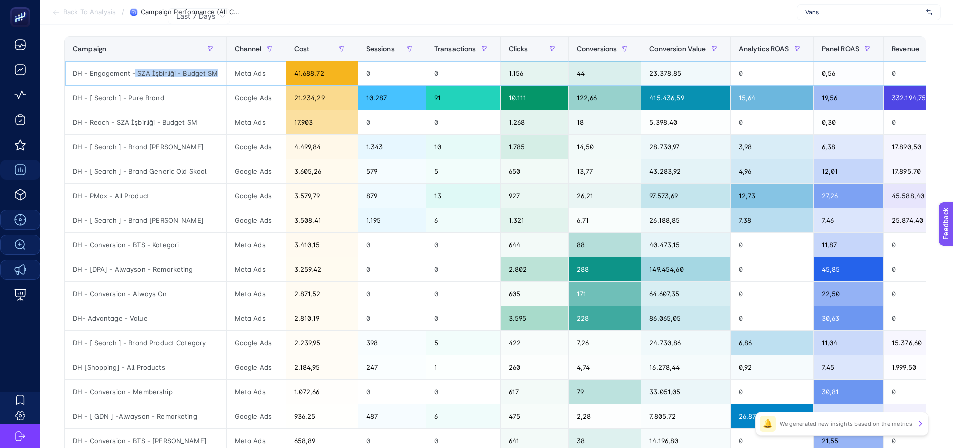
drag, startPoint x: 134, startPoint y: 72, endPoint x: 229, endPoint y: 74, distance: 95.0
click at [229, 111] on tr "DH - Engagement - SZA İşbirliği - Budget SM Meta Ads 41.688,72 0 0 1.156 44 23.…" at bounding box center [552, 123] width 975 height 25
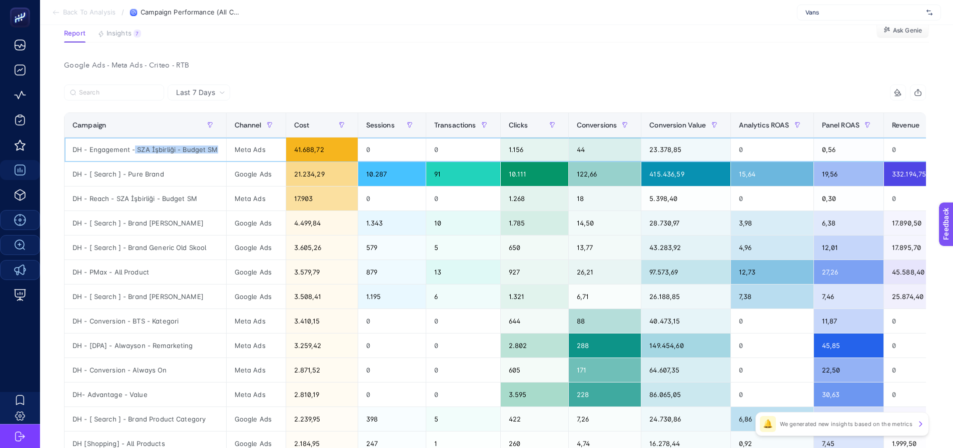
scroll to position [65, 0]
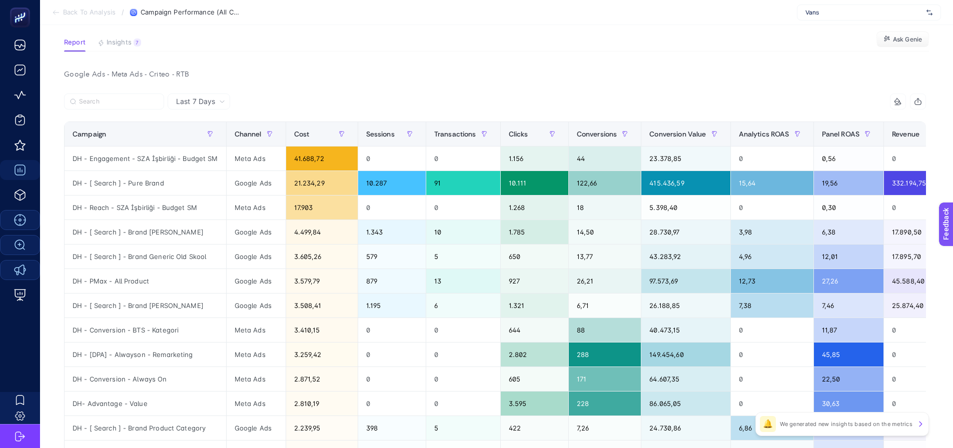
click at [390, 80] on div "Google Ads - Meta Ads - Criteo - RTB" at bounding box center [495, 75] width 878 height 14
drag, startPoint x: 570, startPoint y: 79, endPoint x: 575, endPoint y: 111, distance: 32.3
click at [569, 79] on div "Google Ads - Meta Ads - Criteo - RTB" at bounding box center [495, 75] width 878 height 14
drag, startPoint x: 700, startPoint y: 9, endPoint x: 763, endPoint y: 0, distance: 63.6
click at [700, 9] on section "Back To Analysis / Campaign Performance (All Channel) Vans" at bounding box center [496, 12] width 913 height 25
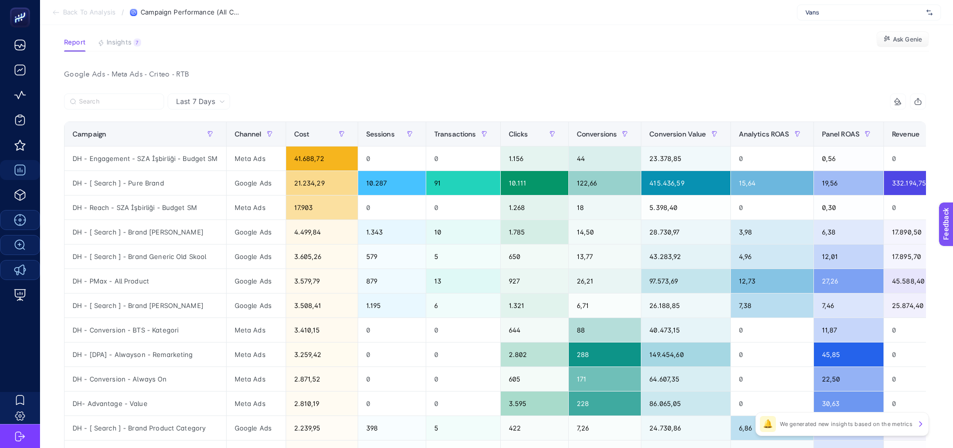
click at [850, 6] on div "Vans" at bounding box center [869, 13] width 144 height 16
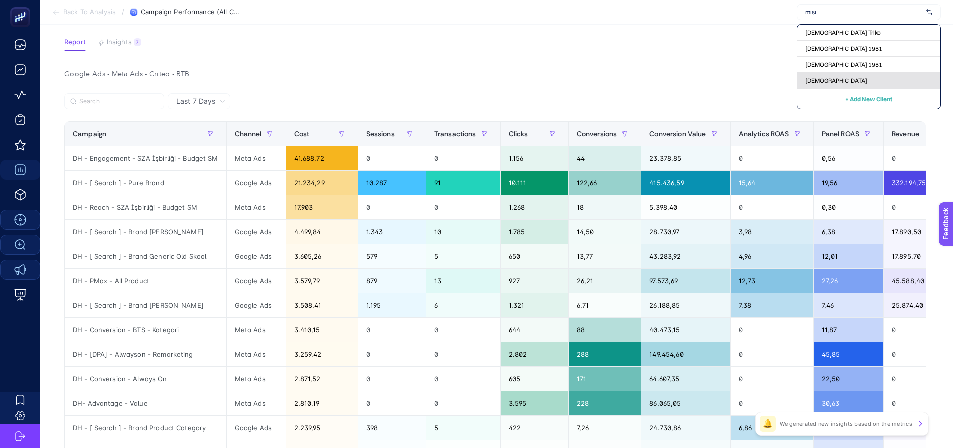
type input "mısı"
click at [824, 79] on span "Mısırlı" at bounding box center [836, 81] width 62 height 8
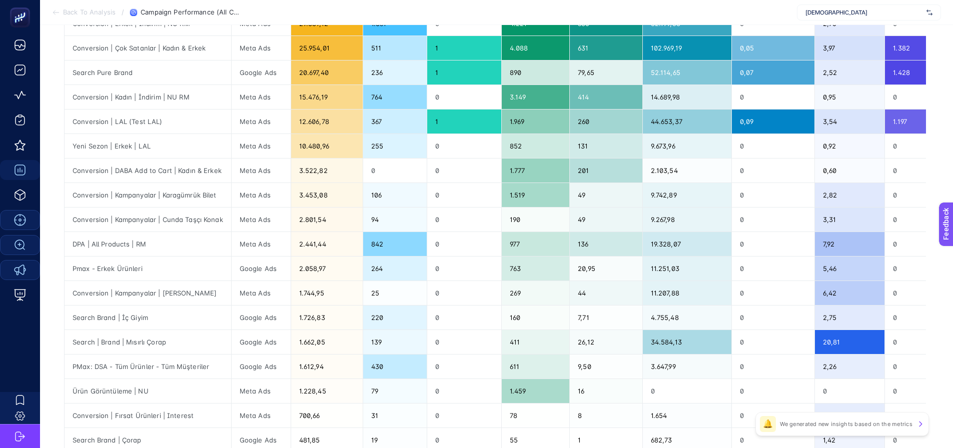
scroll to position [250, 0]
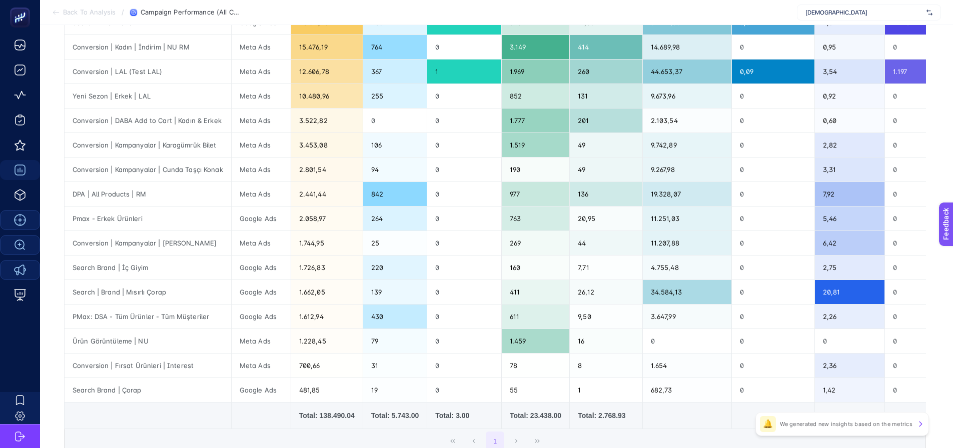
click at [823, 17] on div "Mısırlı" at bounding box center [869, 13] width 144 height 16
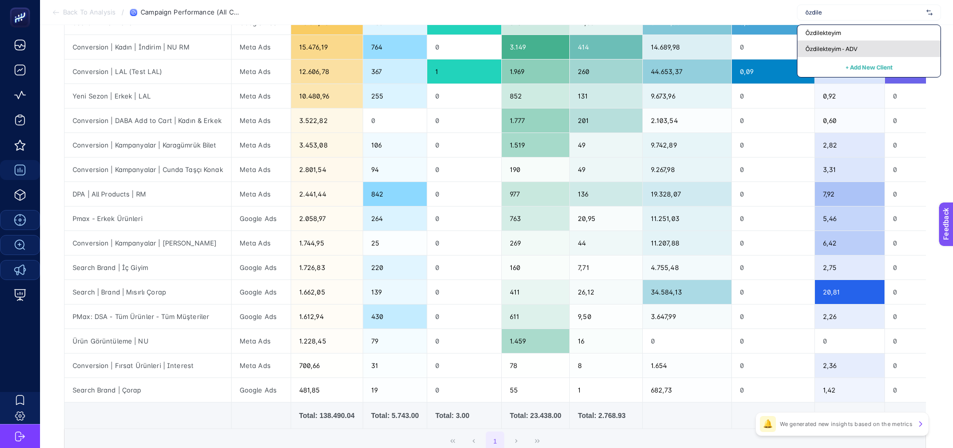
type input "özdile"
click at [824, 45] on span "Özdilekteyim - ADV" at bounding box center [831, 49] width 52 height 8
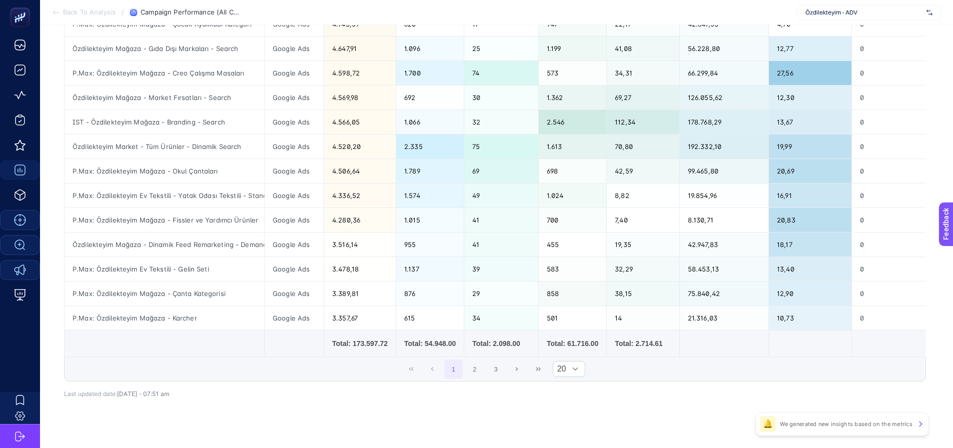
scroll to position [389, 0]
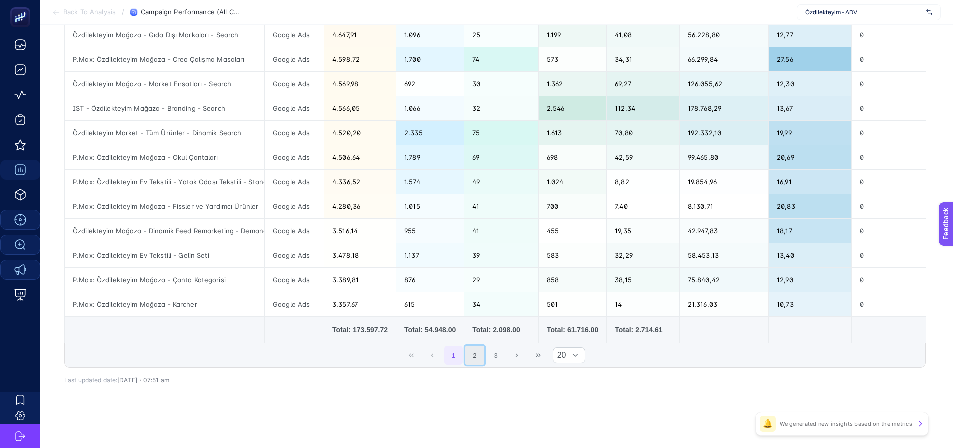
click at [476, 358] on button "2" at bounding box center [474, 355] width 19 height 19
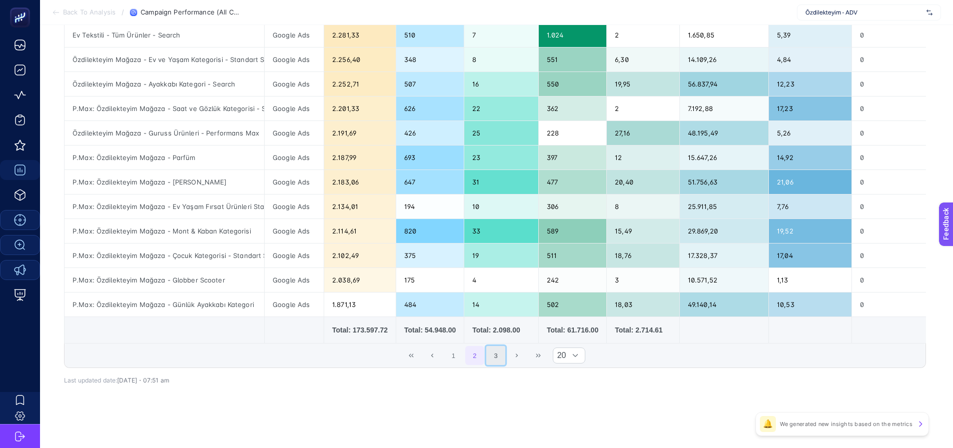
click at [497, 358] on button "3" at bounding box center [495, 355] width 19 height 19
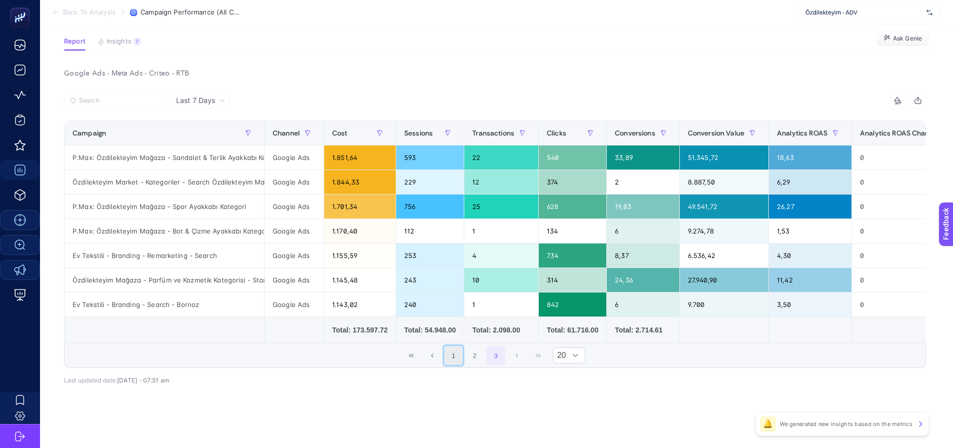
click at [456, 362] on button "1" at bounding box center [453, 355] width 19 height 19
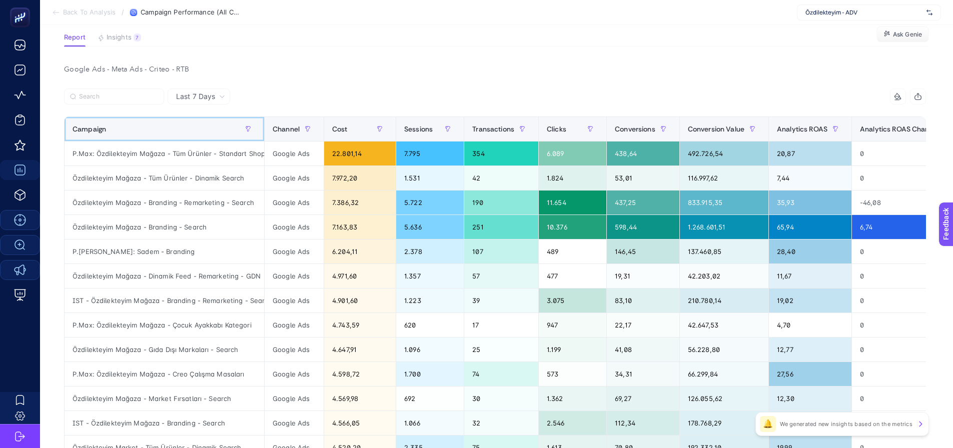
click at [153, 131] on div "Campaign" at bounding box center [165, 129] width 184 height 16
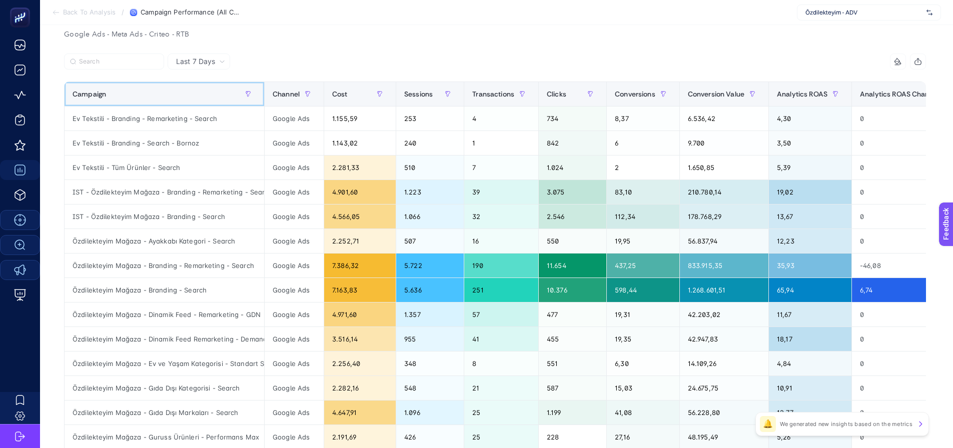
scroll to position [120, 0]
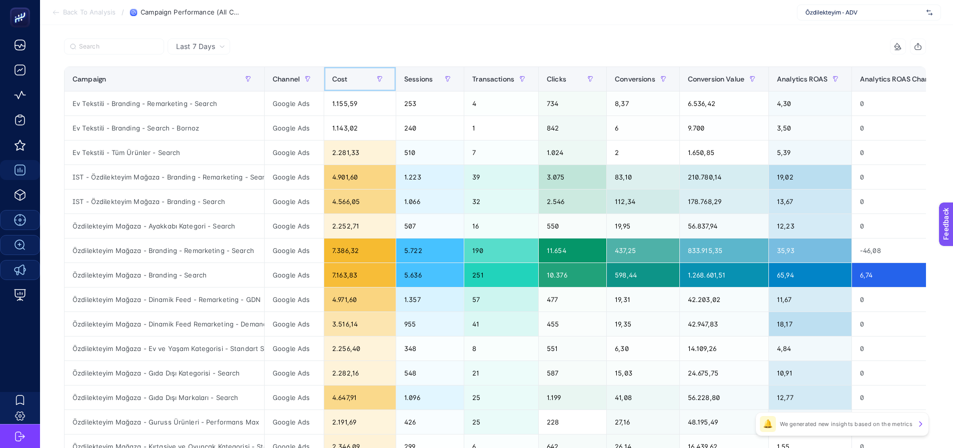
click at [332, 80] on span "Cost" at bounding box center [340, 79] width 16 height 8
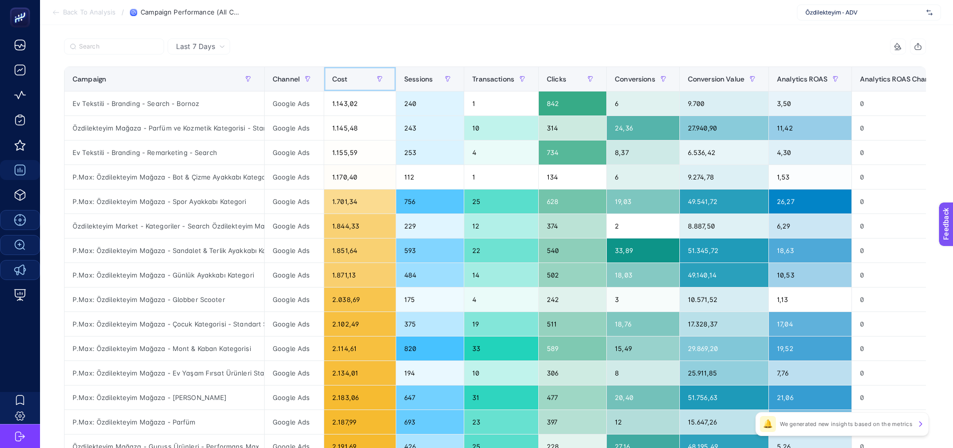
click at [332, 80] on span "Cost" at bounding box center [340, 79] width 16 height 8
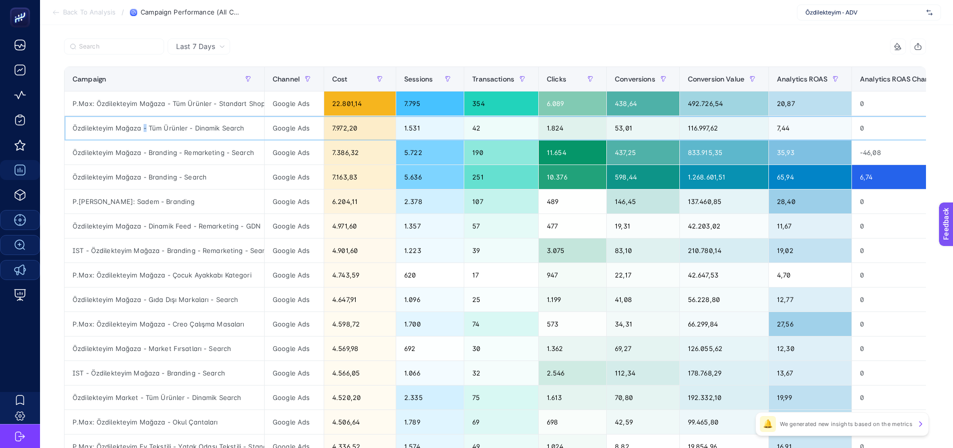
click at [145, 127] on div "Özdilekteyim Mağaza - Tüm Ürünler - Dinamik Search" at bounding box center [165, 128] width 200 height 24
click at [143, 151] on div "Özdilekteyim Mağaza - Branding - Remarketing - Search" at bounding box center [165, 153] width 200 height 24
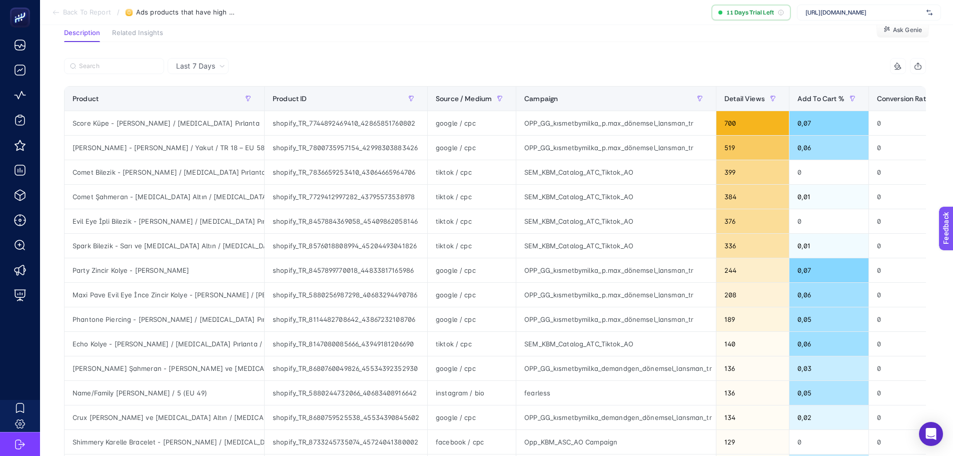
scroll to position [50, 0]
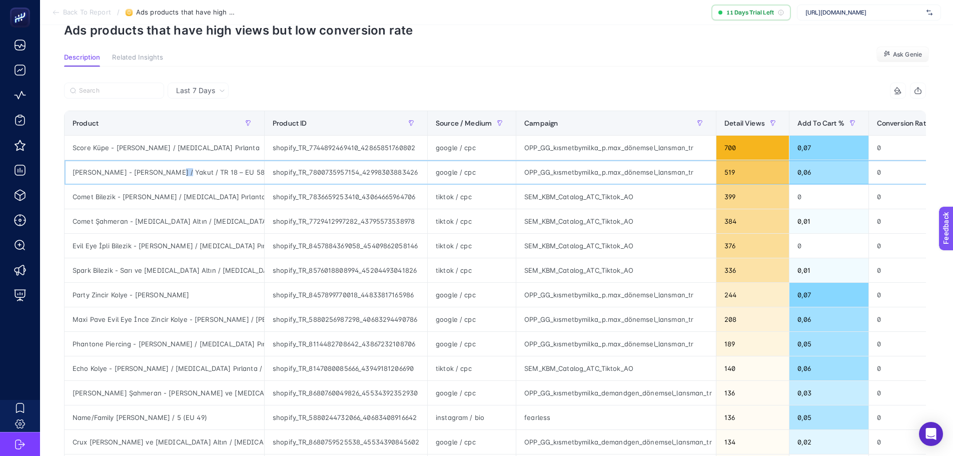
drag, startPoint x: 163, startPoint y: 174, endPoint x: 171, endPoint y: 174, distance: 8.0
click at [171, 174] on div "Cherish Yüzük - Roslow Altın / Yakut / TR 18 – EU 58 – US 8.25" at bounding box center [165, 172] width 200 height 24
click at [173, 235] on div "Evil Eye İpli Bilezik - Roslow Altın / Beyaz Pırlanta / Lacivert" at bounding box center [165, 246] width 200 height 24
click at [554, 79] on div "Last 7 Days 3 items selected Product Product ID Source / Medium Campaign Detail…" at bounding box center [495, 406] width 878 height 678
click at [821, 16] on span "https://www.albashop.com.tr/" at bounding box center [863, 13] width 117 height 8
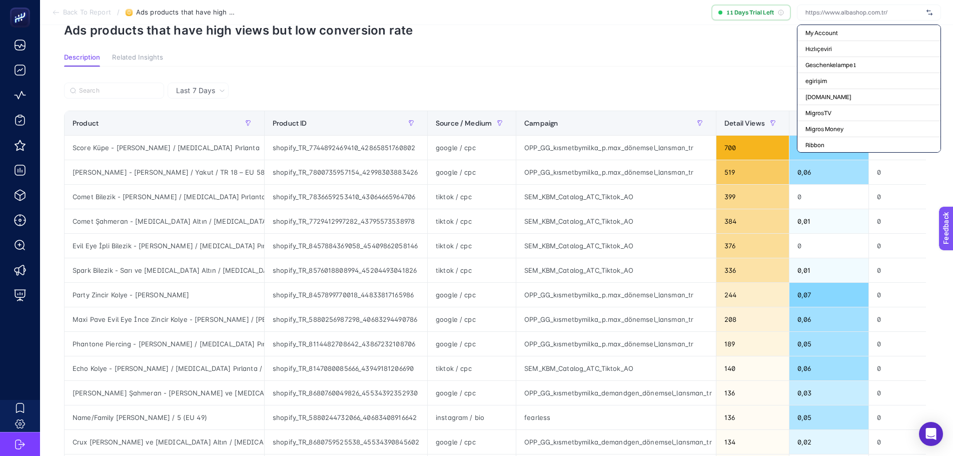
click at [584, 98] on div "3 items selected" at bounding box center [710, 91] width 431 height 16
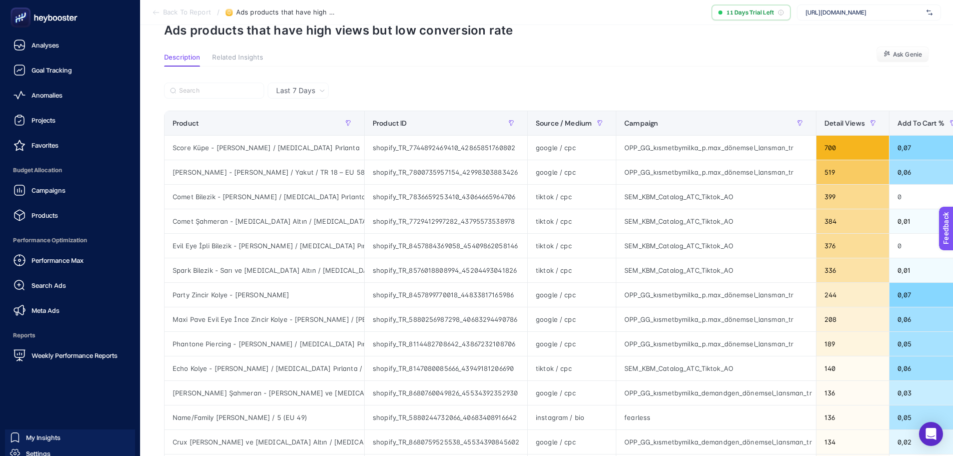
click at [24, 12] on rect at bounding box center [21, 18] width 17 height 17
